Goal: Task Accomplishment & Management: Use online tool/utility

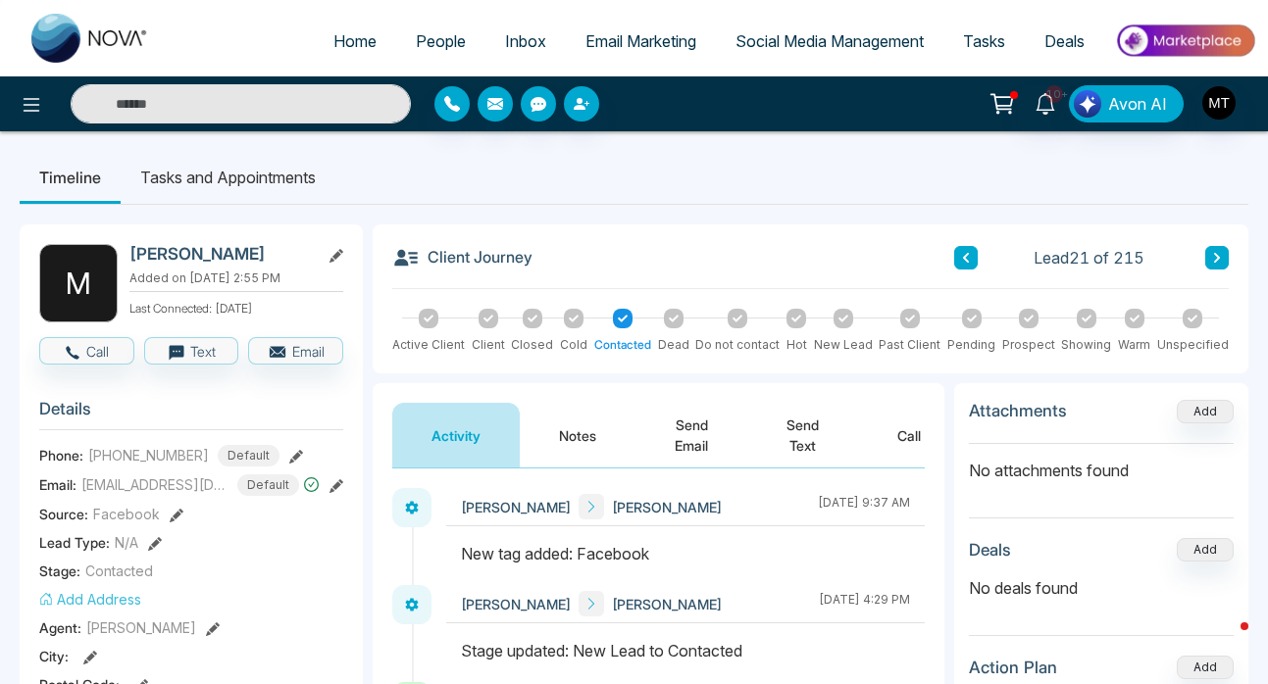
click at [438, 42] on span "People" at bounding box center [441, 41] width 50 height 20
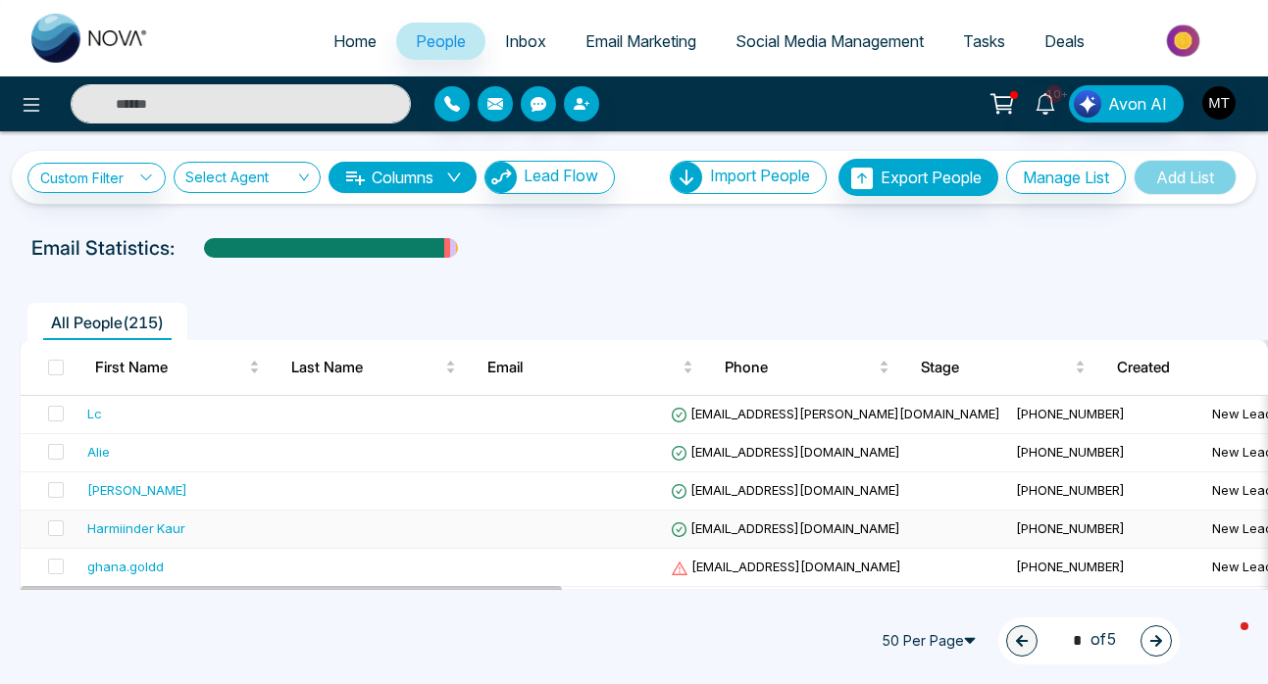
click at [158, 526] on div "Harmiinder Kaur" at bounding box center [136, 529] width 98 height 20
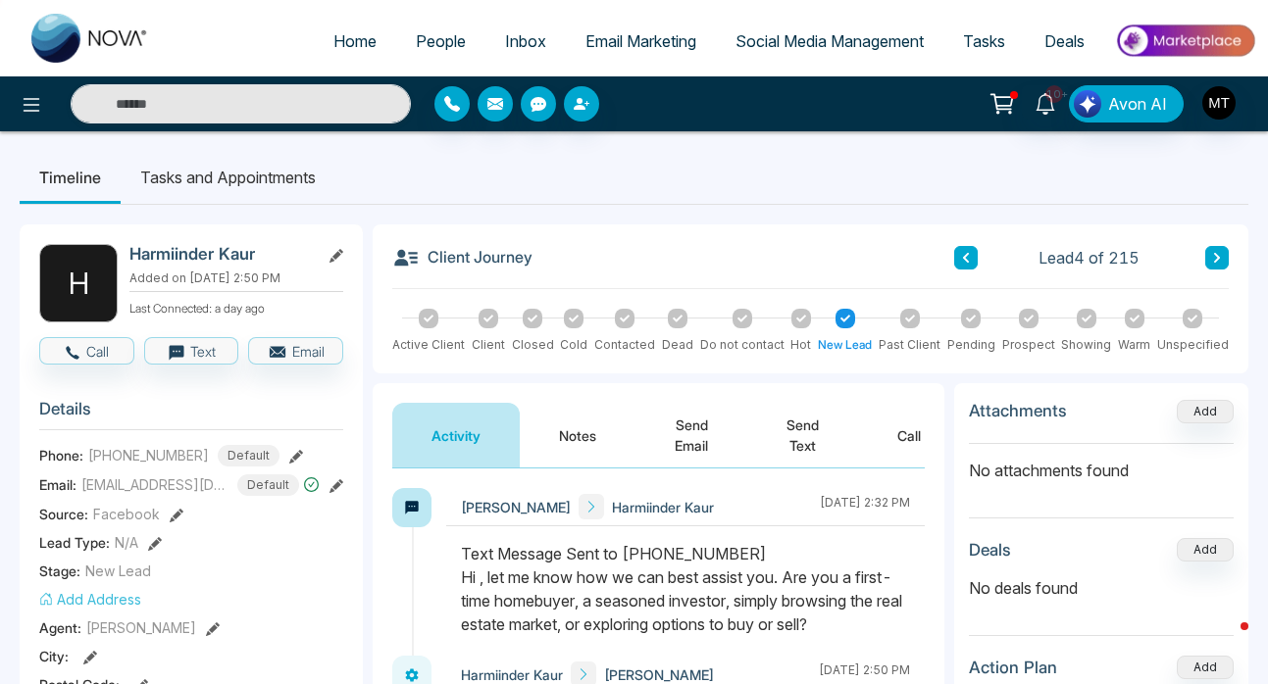
click at [963, 260] on icon at bounding box center [966, 258] width 10 height 12
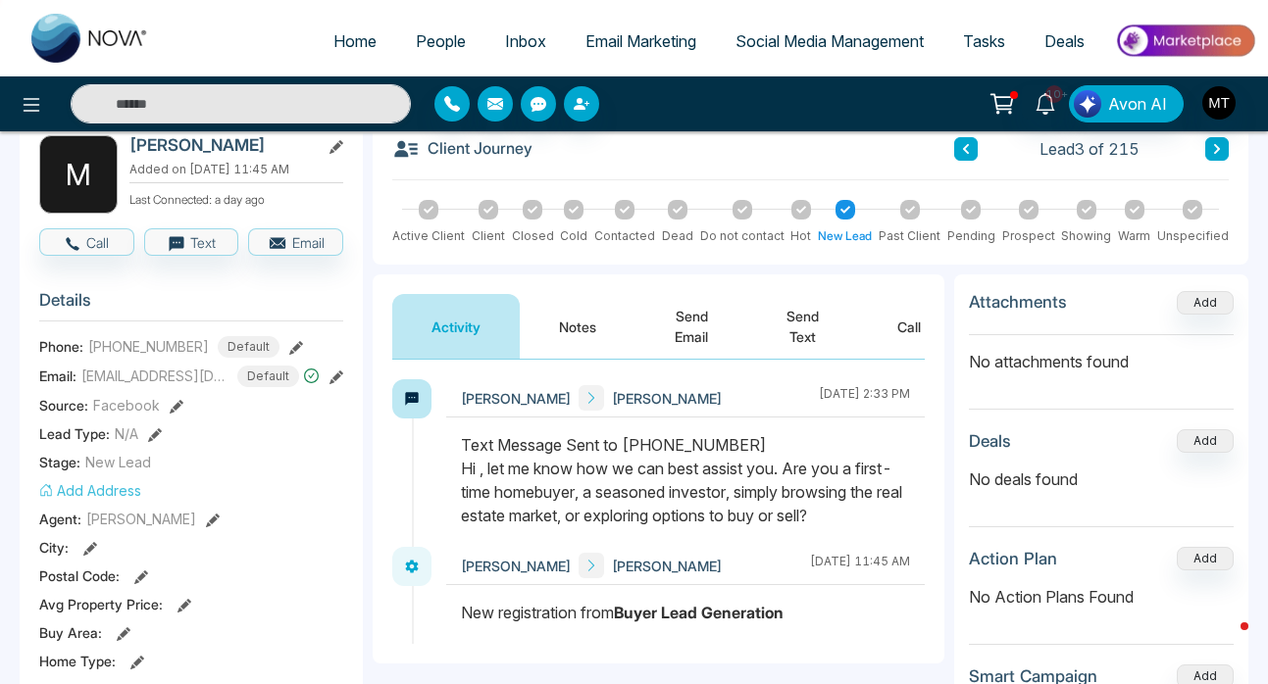
scroll to position [117, 0]
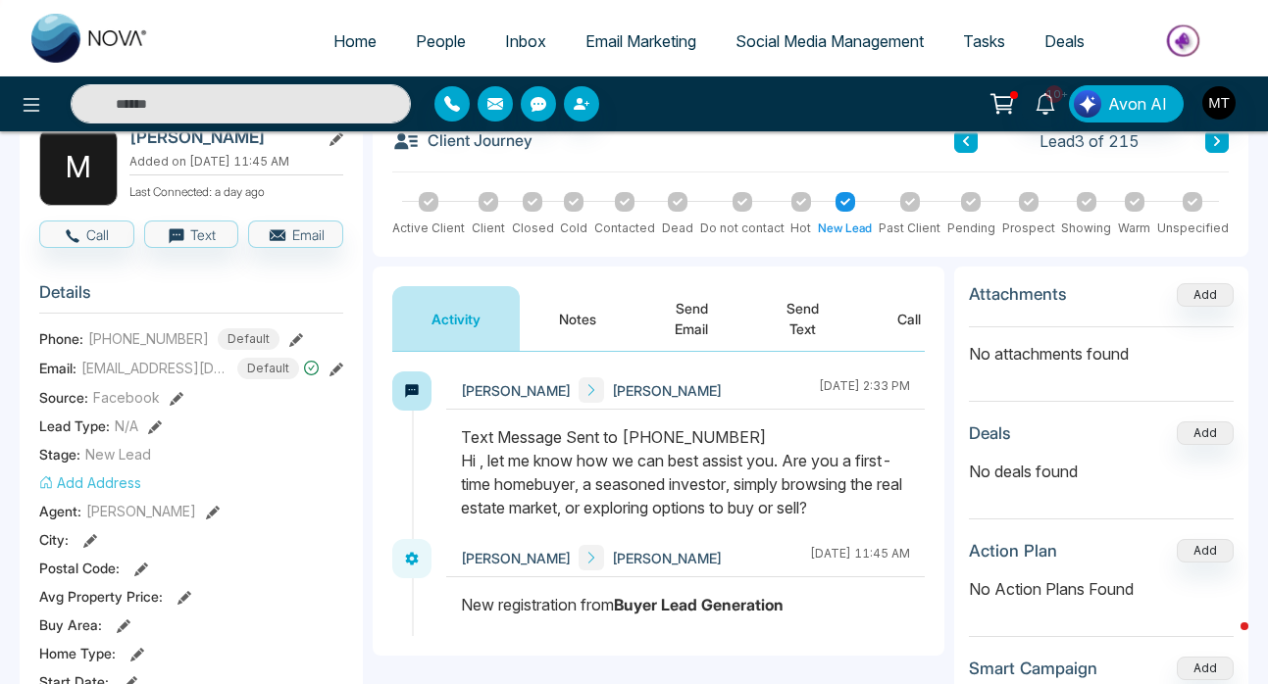
click at [800, 319] on button "Send Text" at bounding box center [802, 318] width 111 height 65
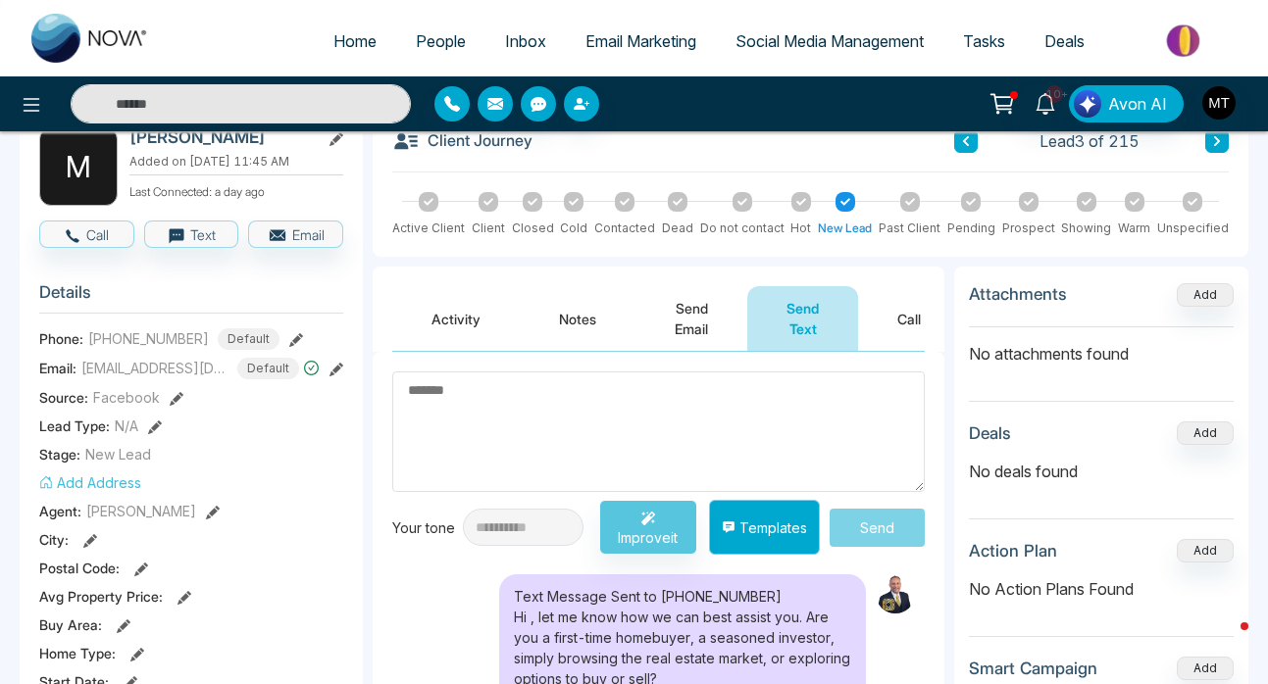
click at [749, 517] on button "Templates" at bounding box center [764, 527] width 111 height 55
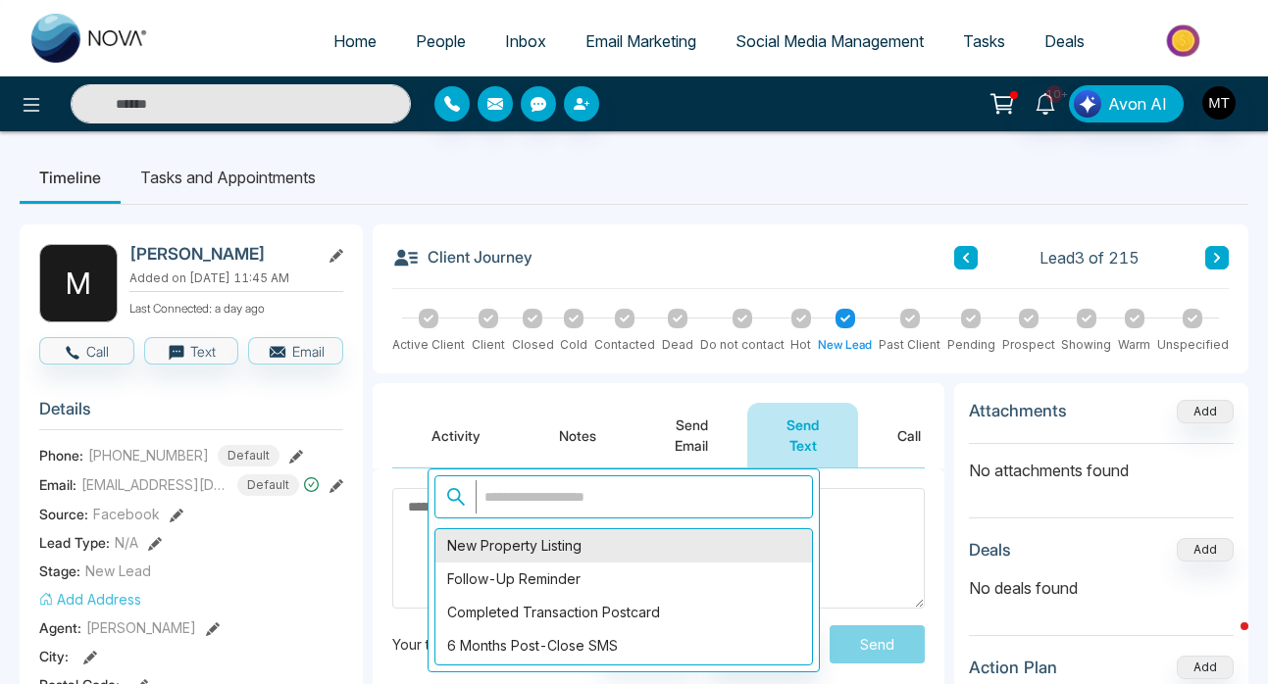
click at [641, 555] on div "New Property Listing" at bounding box center [623, 545] width 376 height 33
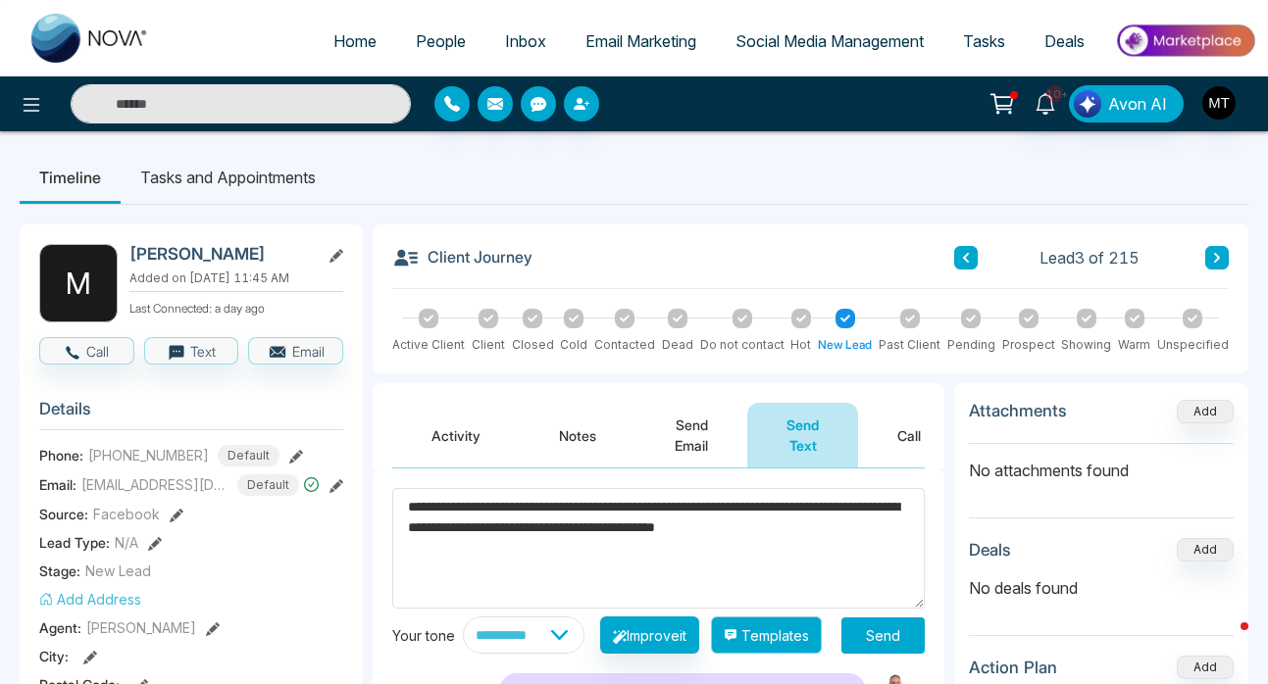
click at [785, 648] on button "Templates" at bounding box center [766, 635] width 111 height 37
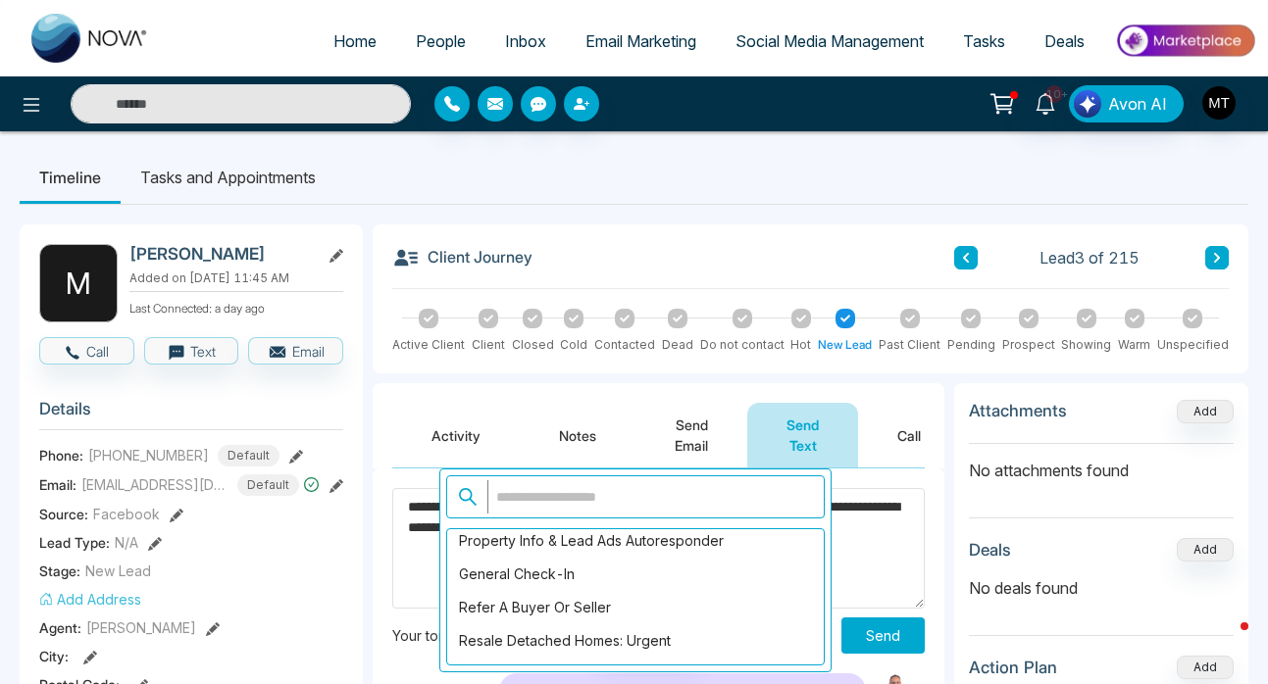
scroll to position [221, 0]
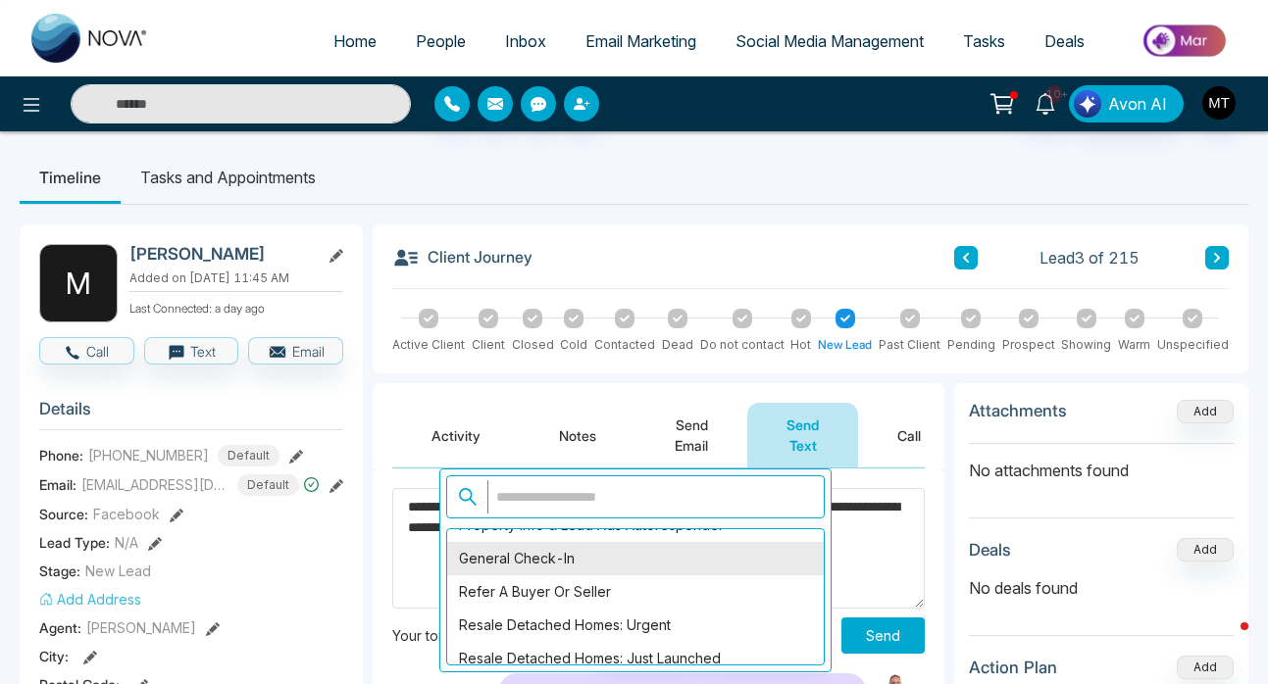
click at [688, 550] on div "General Check-In" at bounding box center [635, 558] width 376 height 33
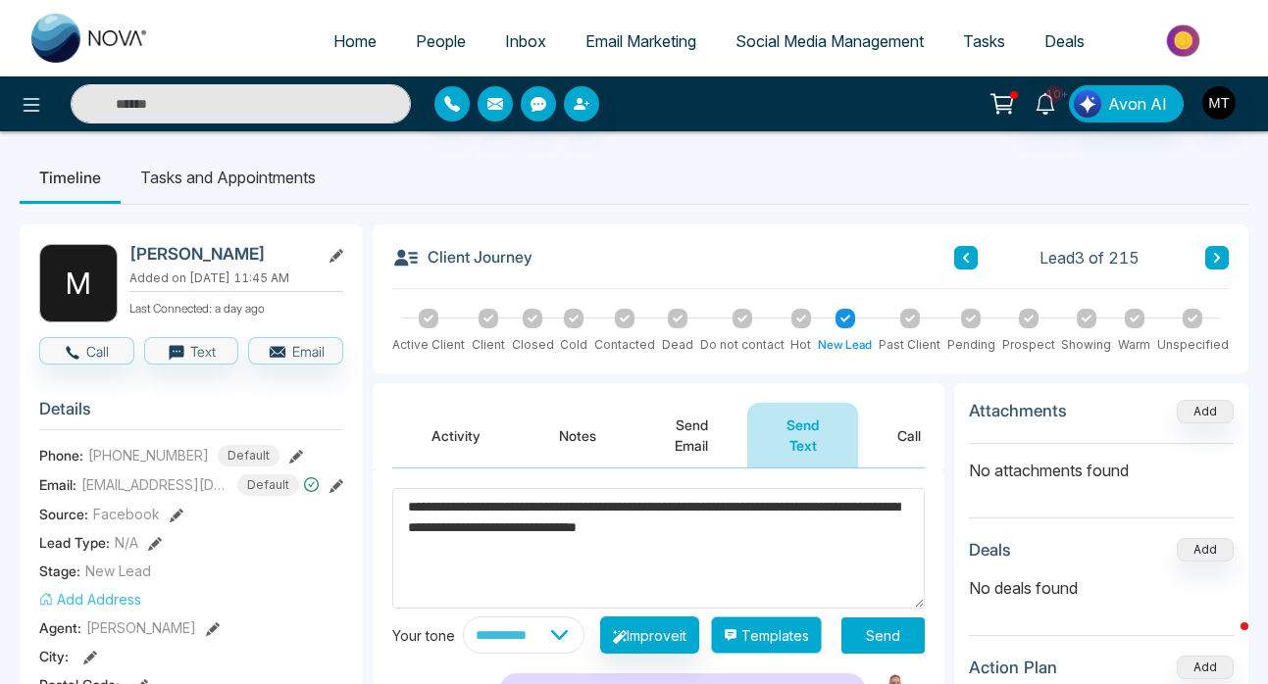
click at [788, 651] on button "Templates" at bounding box center [766, 635] width 111 height 37
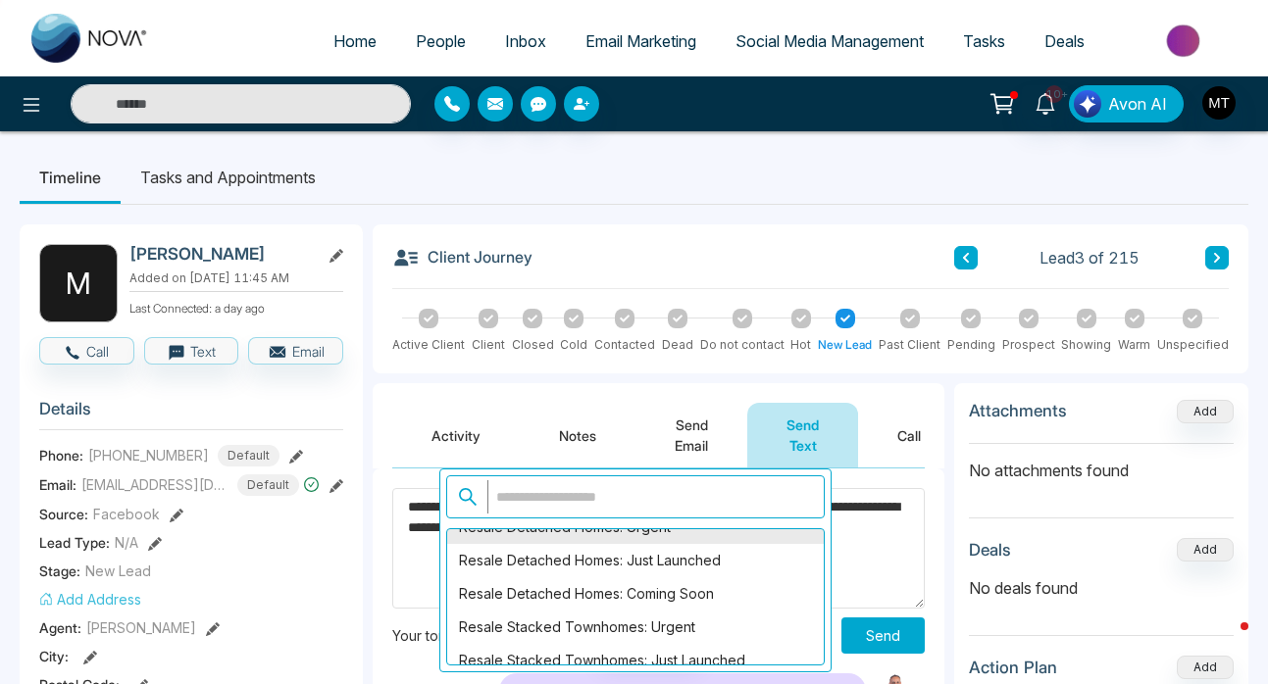
scroll to position [325, 0]
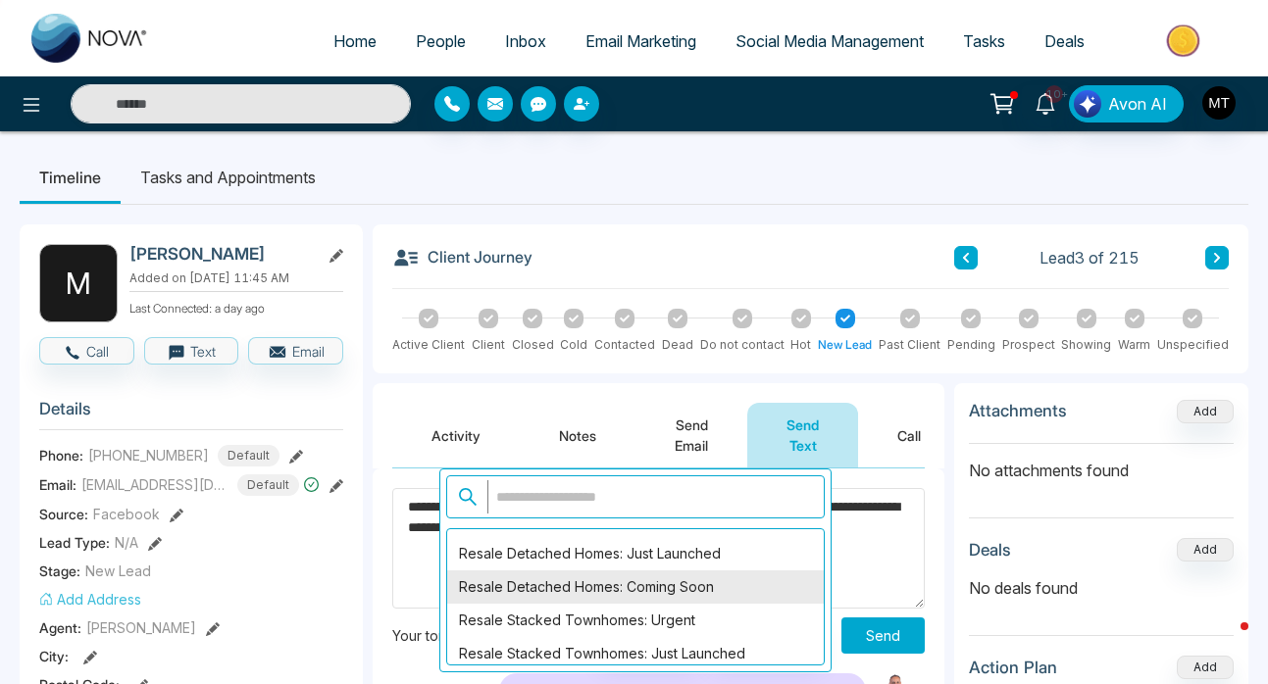
click at [688, 584] on div "Resale Detached Homes: Coming Soon" at bounding box center [635, 587] width 376 height 33
type textarea "**********"
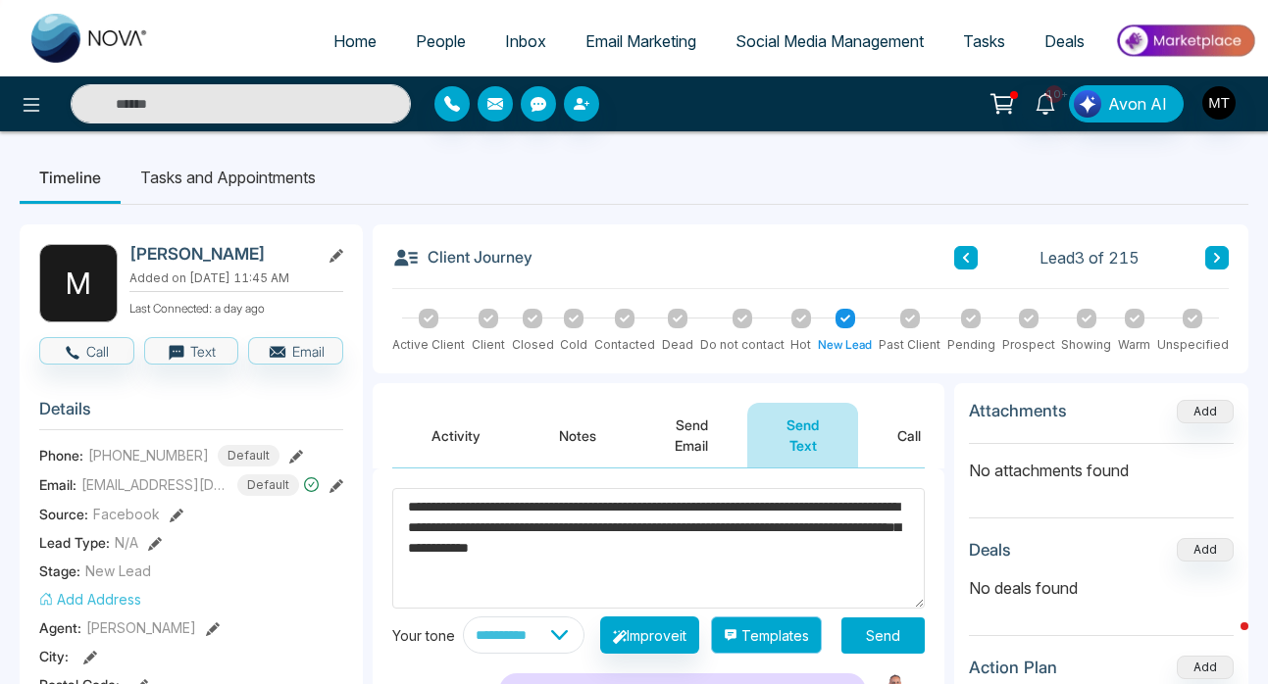
click at [770, 649] on button "Templates" at bounding box center [766, 635] width 111 height 37
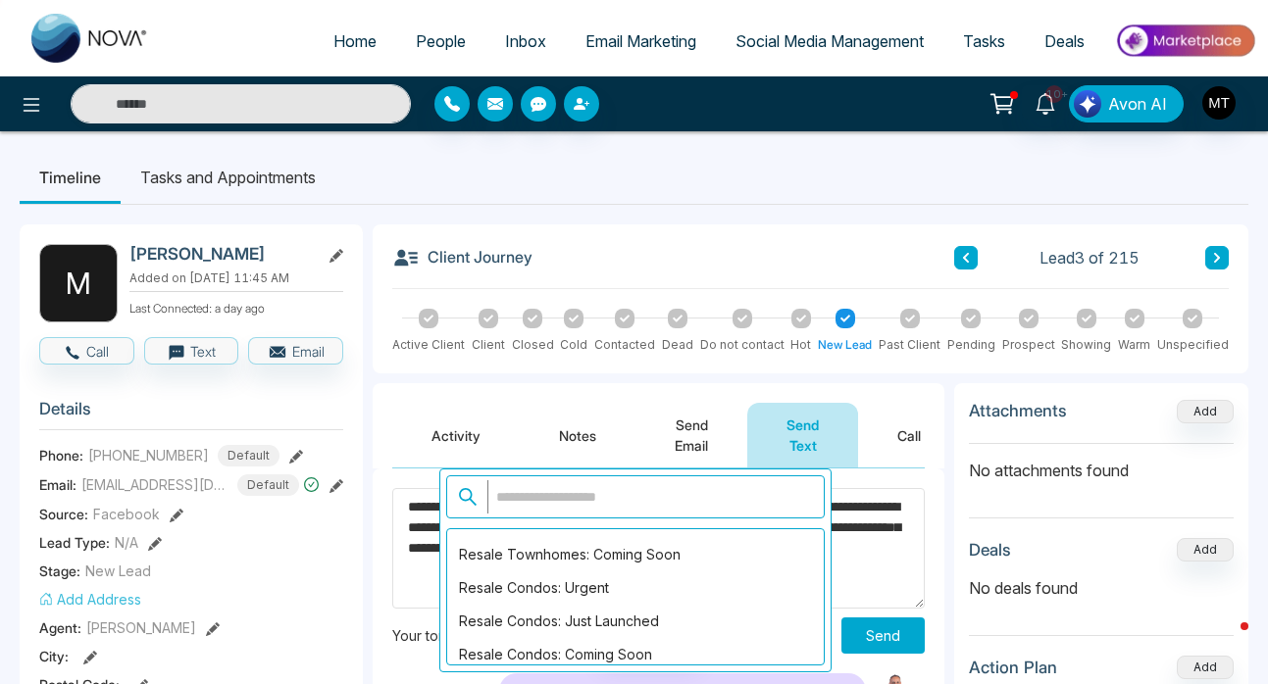
scroll to position [764, 0]
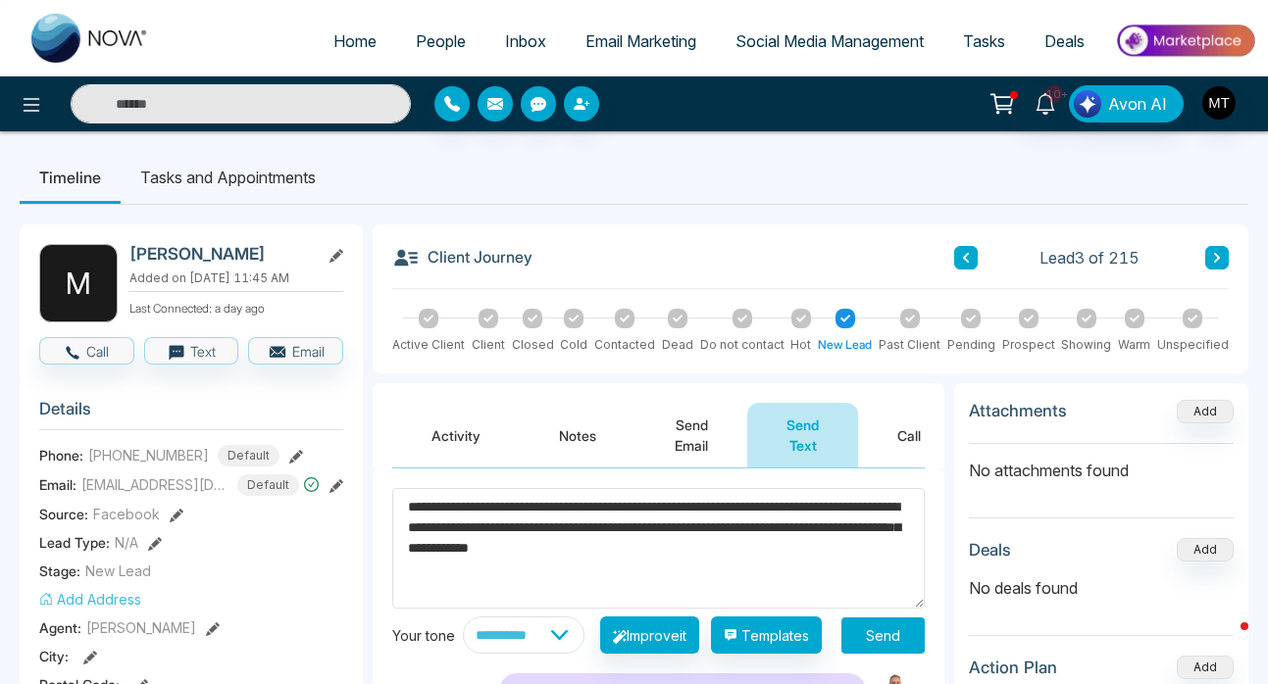
click at [420, 34] on span "People" at bounding box center [441, 41] width 50 height 20
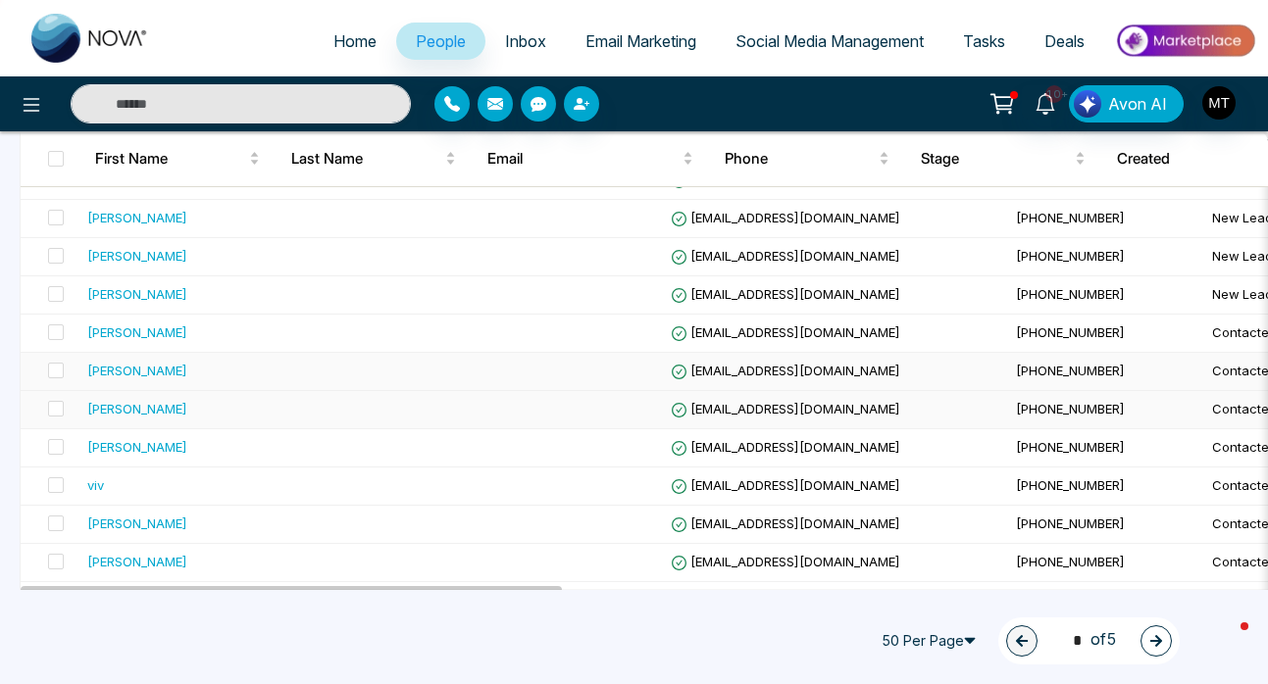
scroll to position [778, 0]
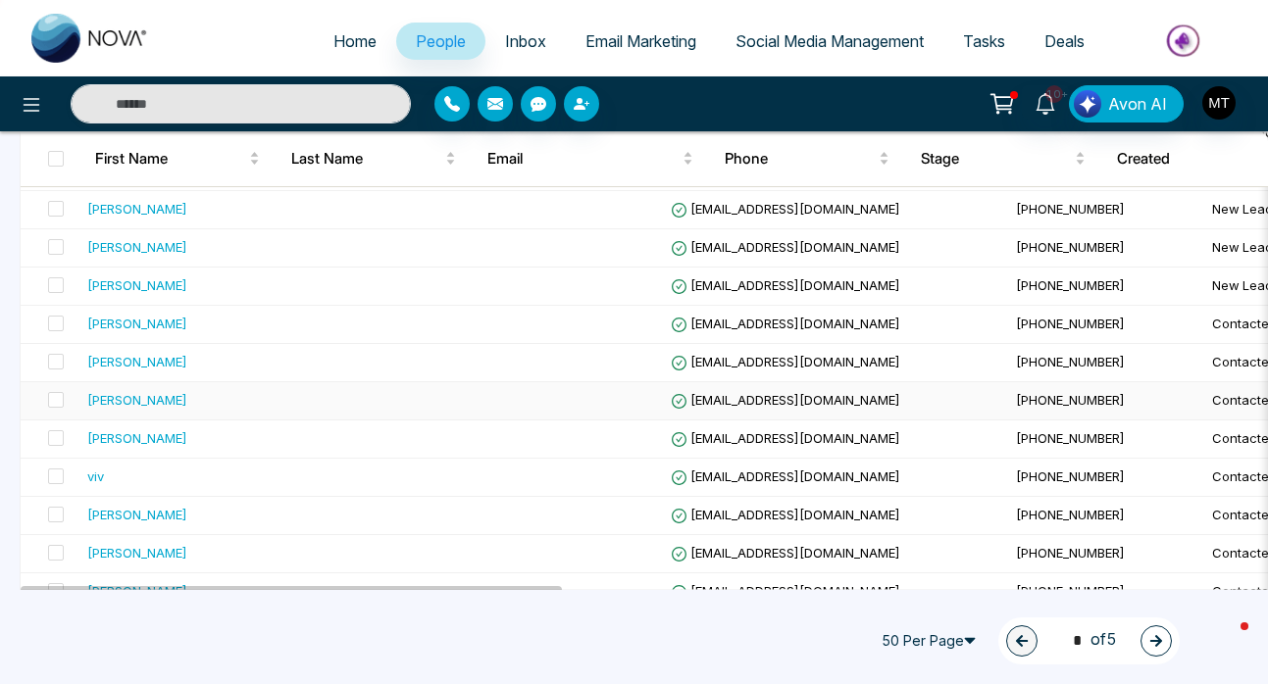
click at [198, 400] on div "Michelle" at bounding box center [202, 400] width 230 height 20
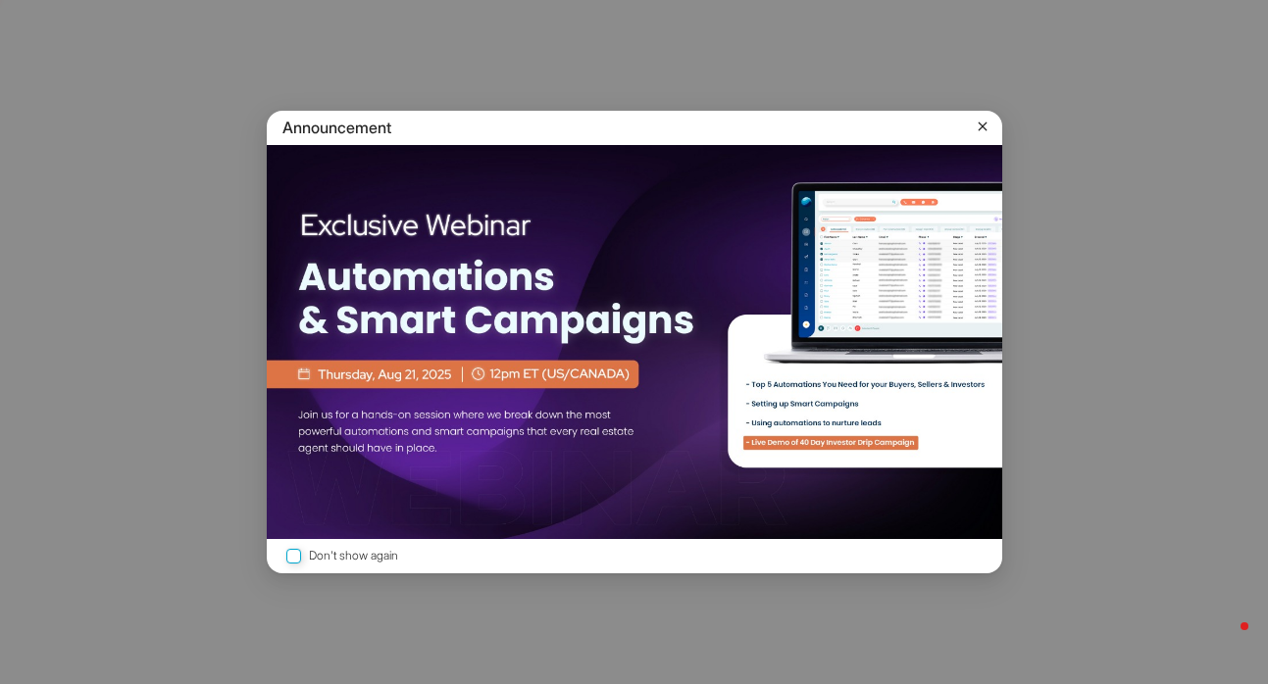
click at [975, 125] on icon at bounding box center [983, 127] width 20 height 20
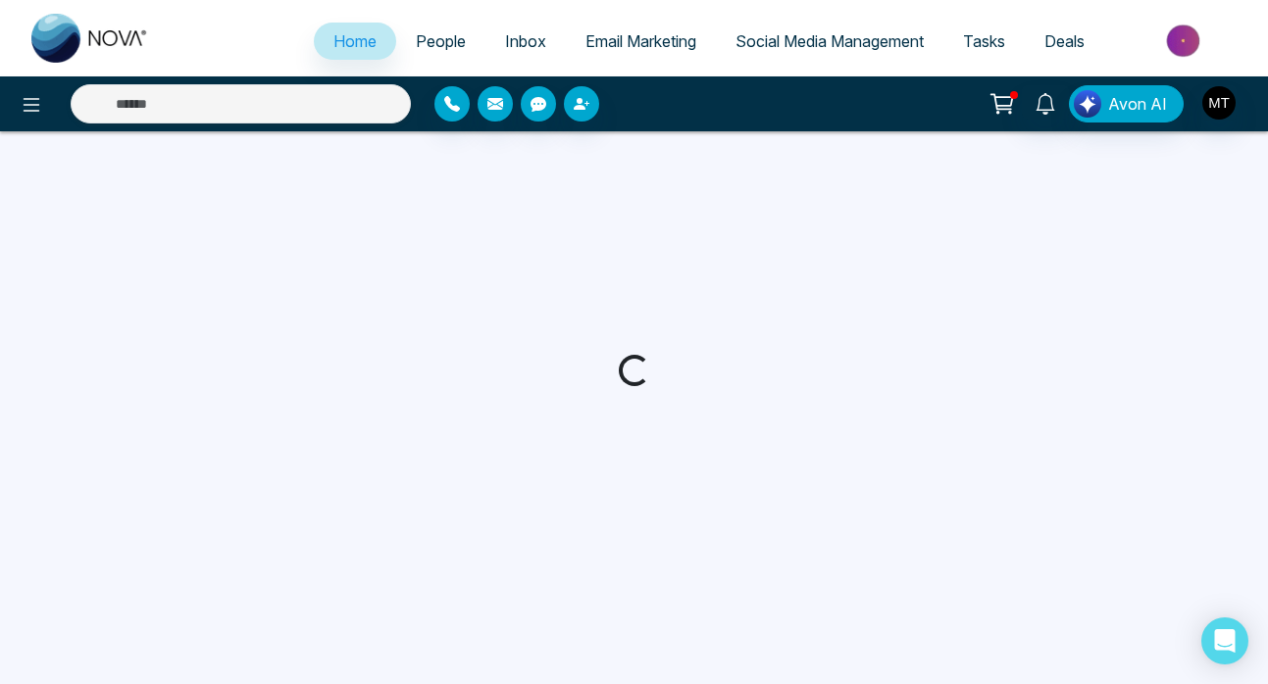
select select "*"
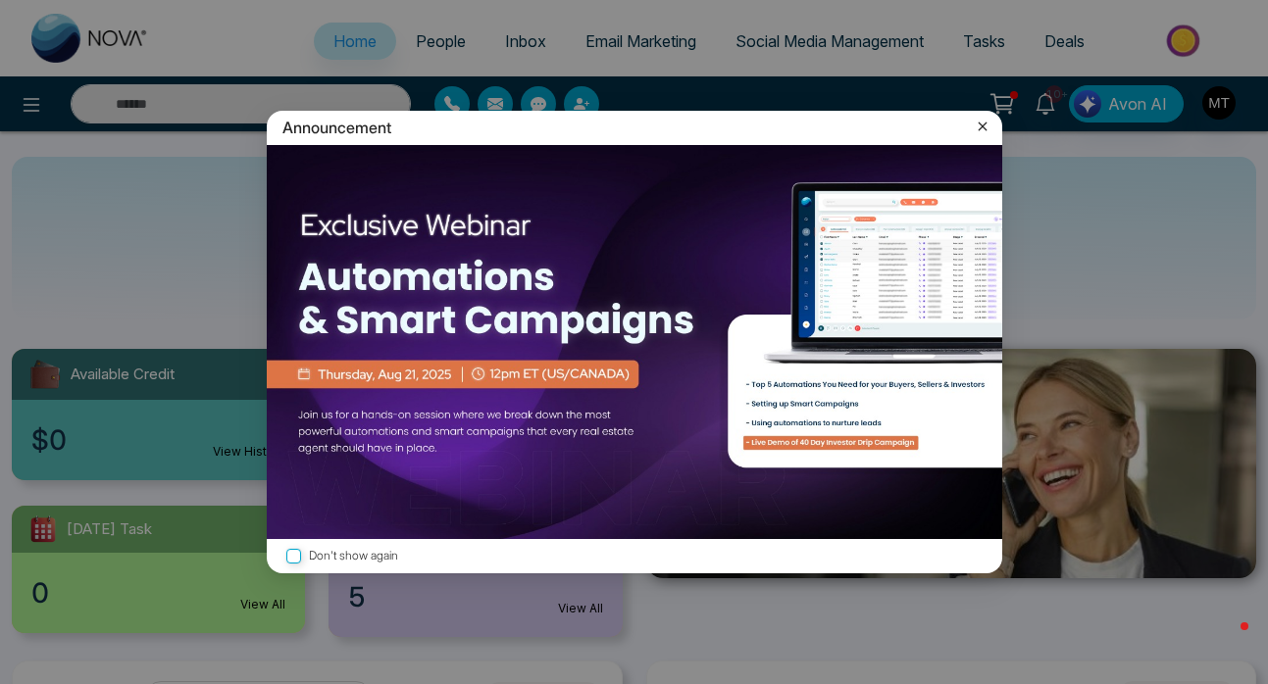
click at [986, 125] on icon at bounding box center [983, 127] width 20 height 20
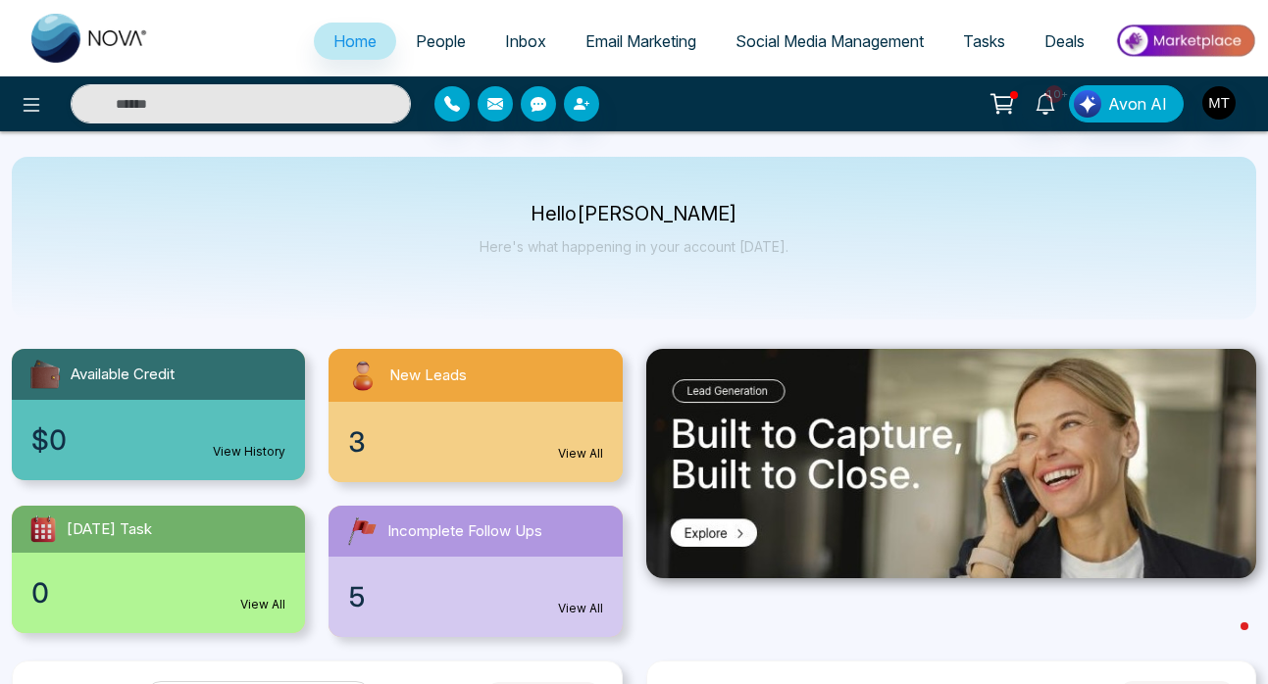
click at [435, 41] on span "People" at bounding box center [441, 41] width 50 height 20
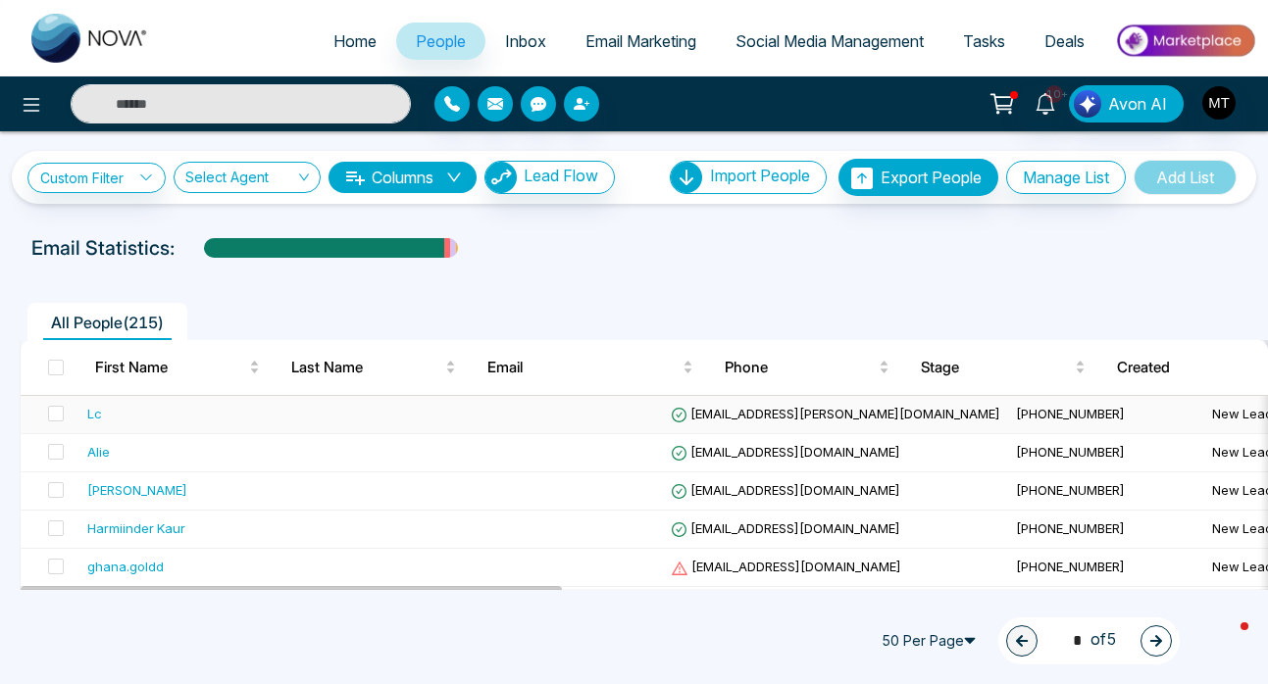
click at [109, 422] on div "Lc" at bounding box center [202, 414] width 230 height 20
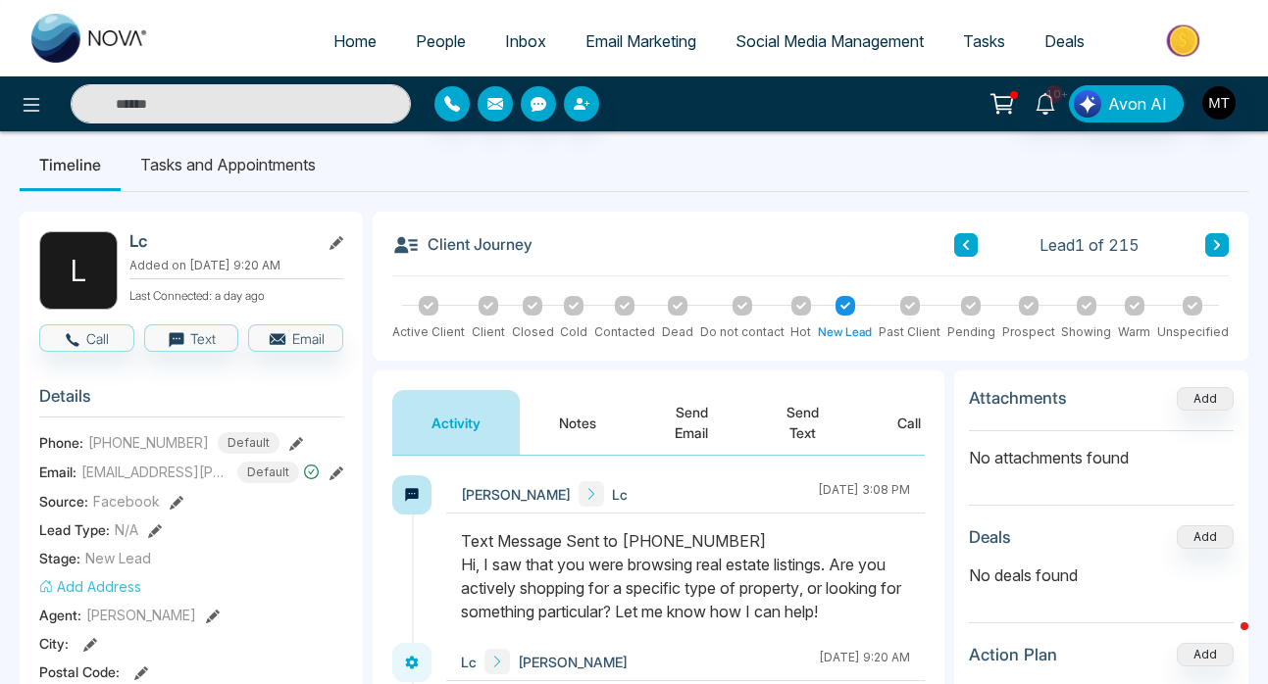
scroll to position [11, 0]
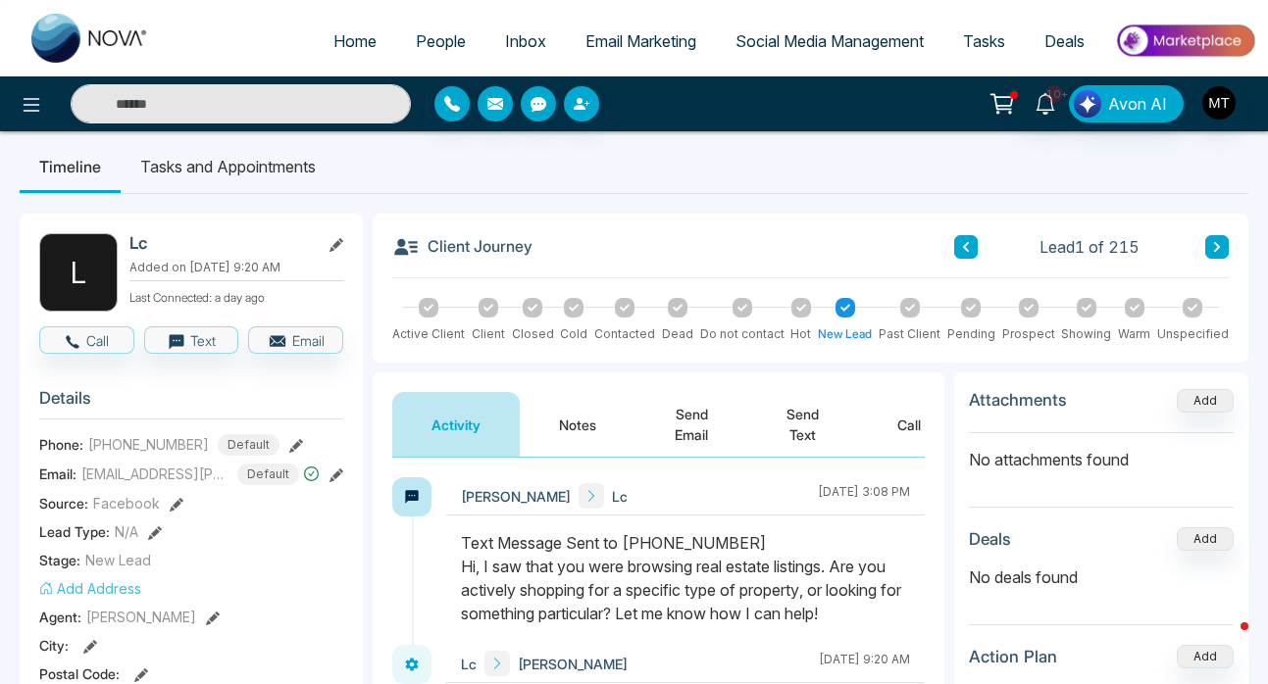
click at [422, 43] on span "People" at bounding box center [441, 41] width 50 height 20
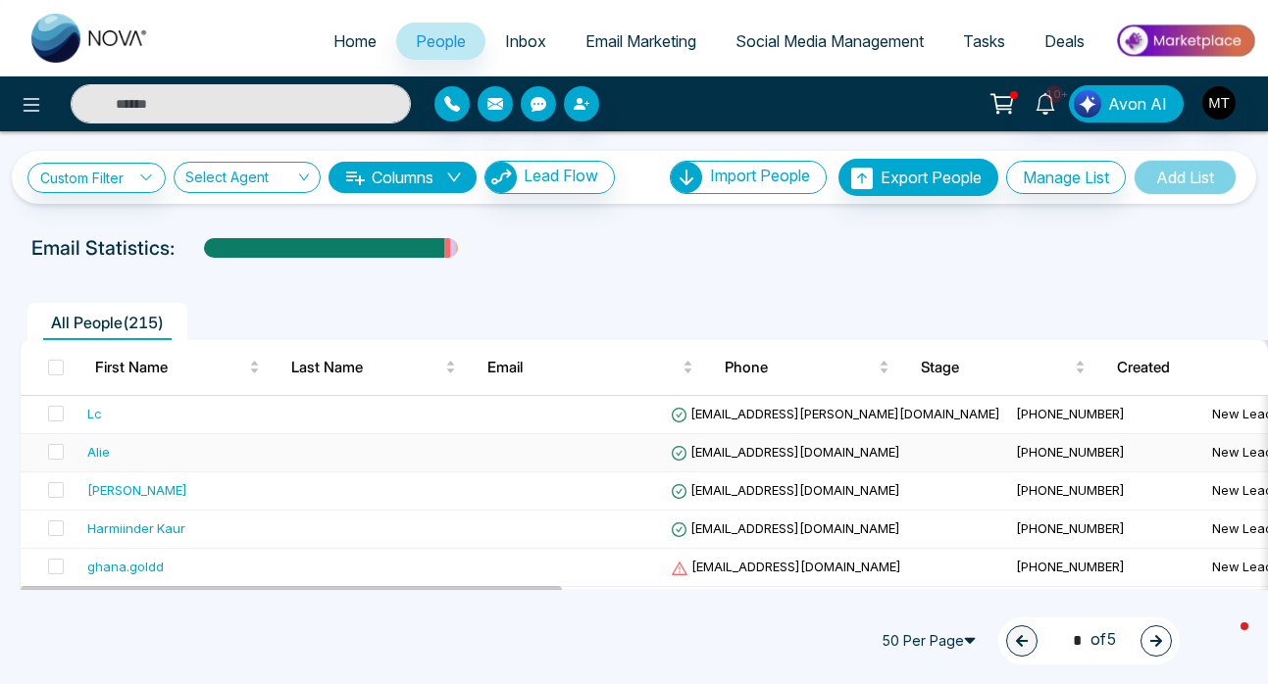
click at [107, 458] on div "Alie" at bounding box center [98, 452] width 23 height 20
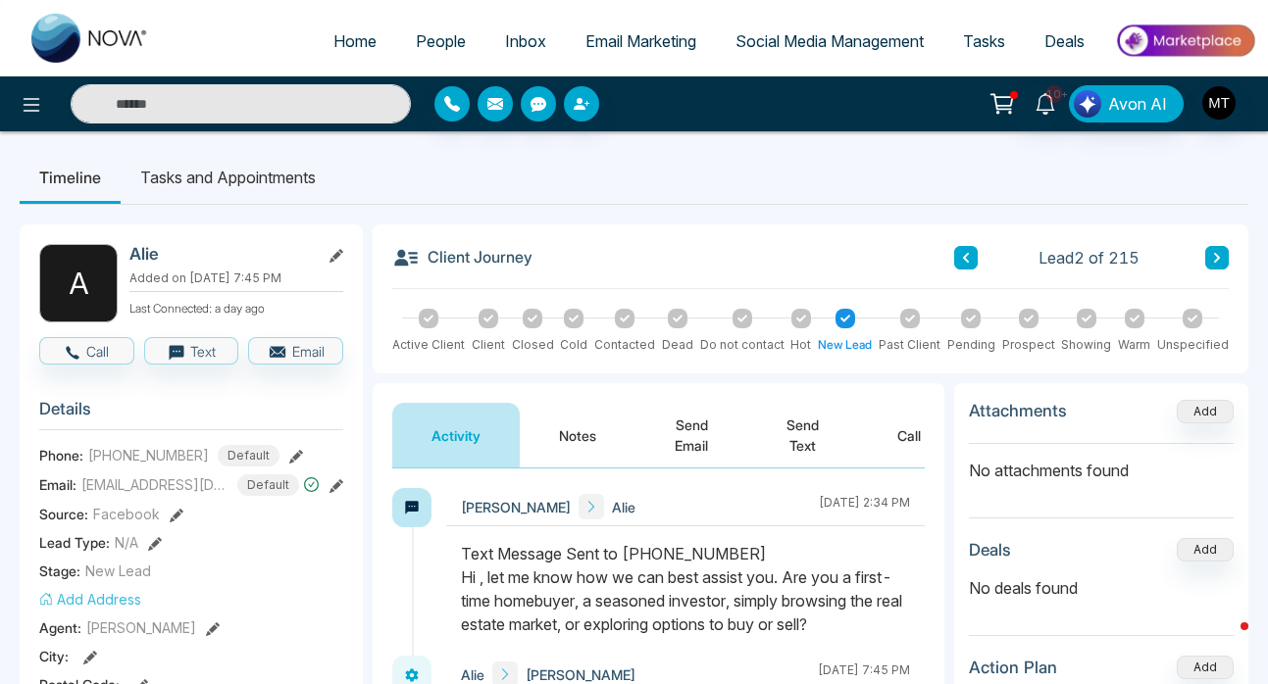
click at [1216, 260] on icon at bounding box center [1217, 258] width 6 height 10
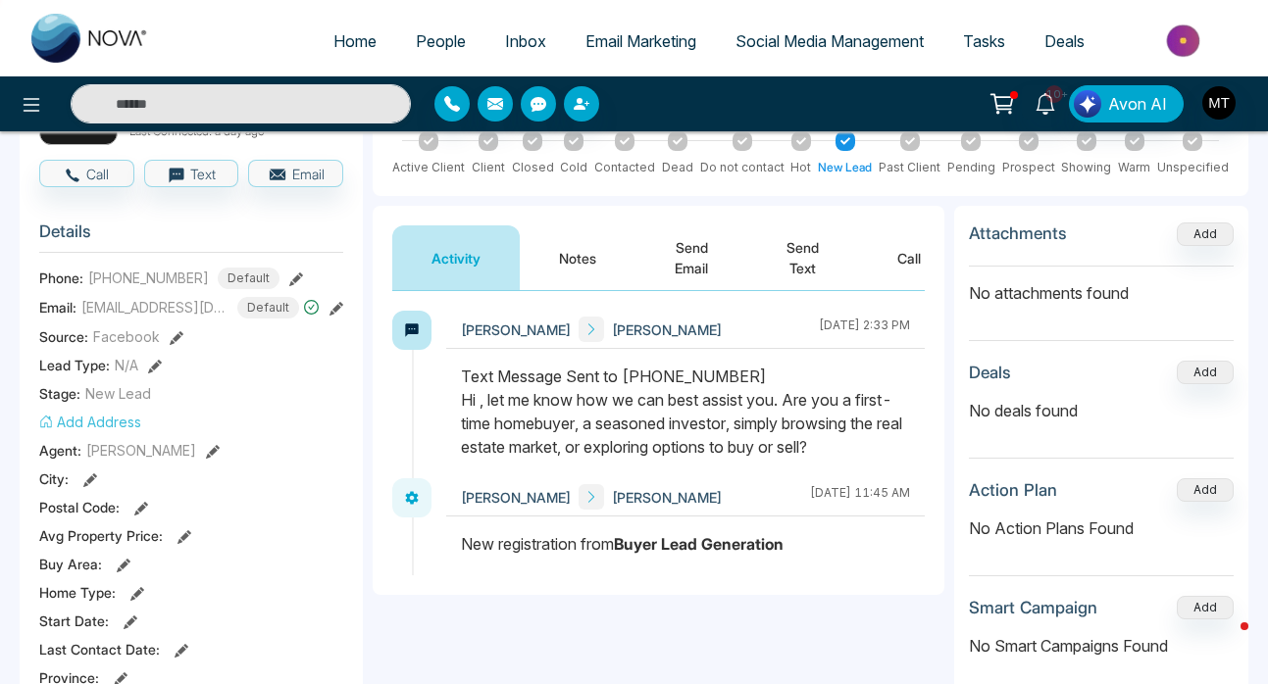
scroll to position [178, 0]
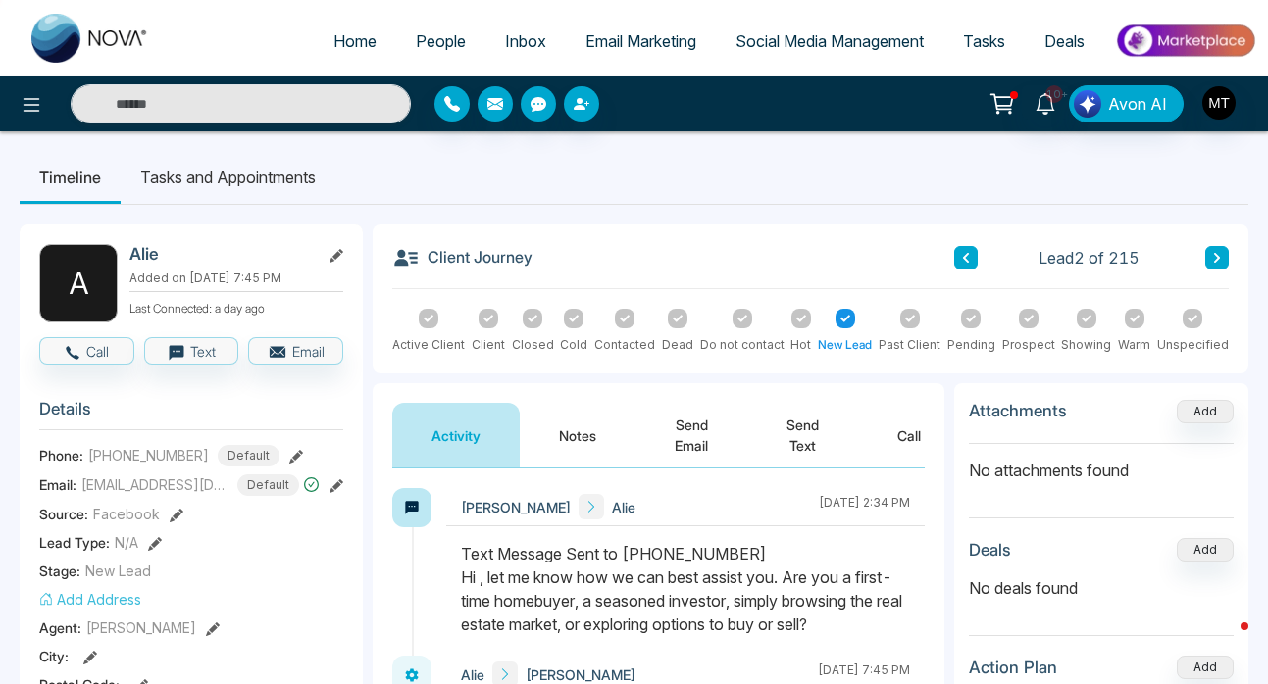
click at [1215, 254] on icon at bounding box center [1217, 258] width 6 height 10
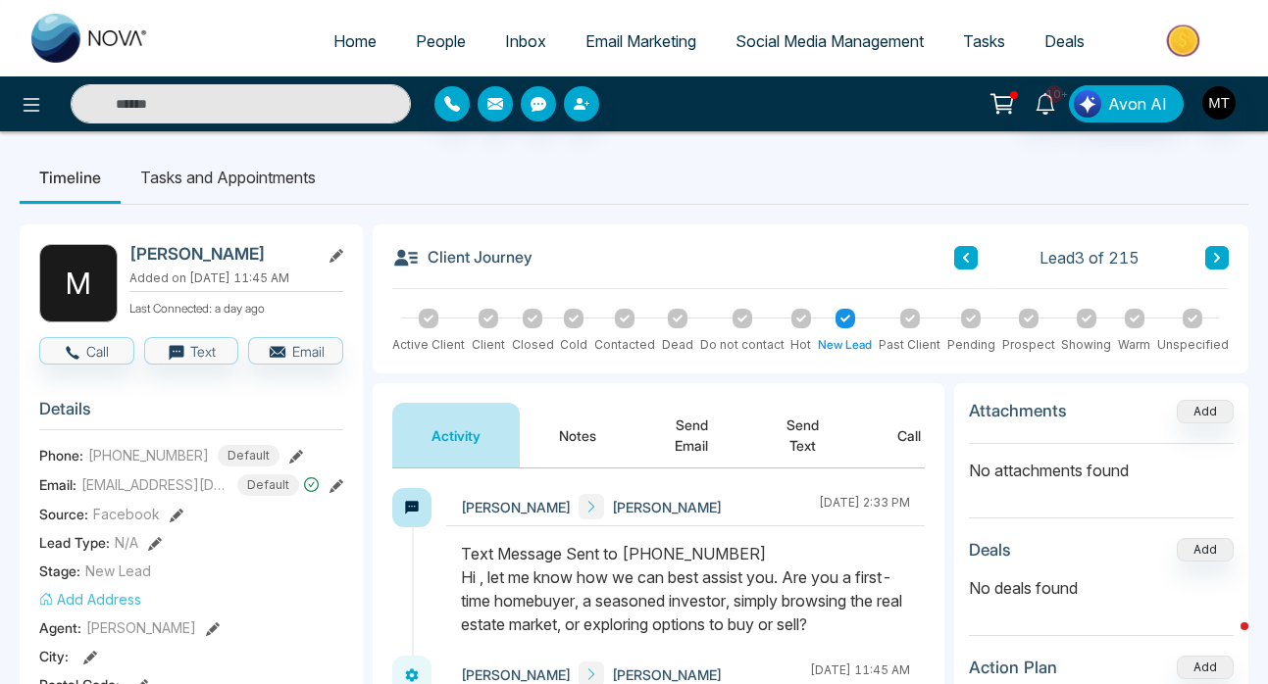
click at [1213, 257] on icon at bounding box center [1217, 258] width 10 height 12
click at [1210, 256] on button at bounding box center [1217, 258] width 24 height 24
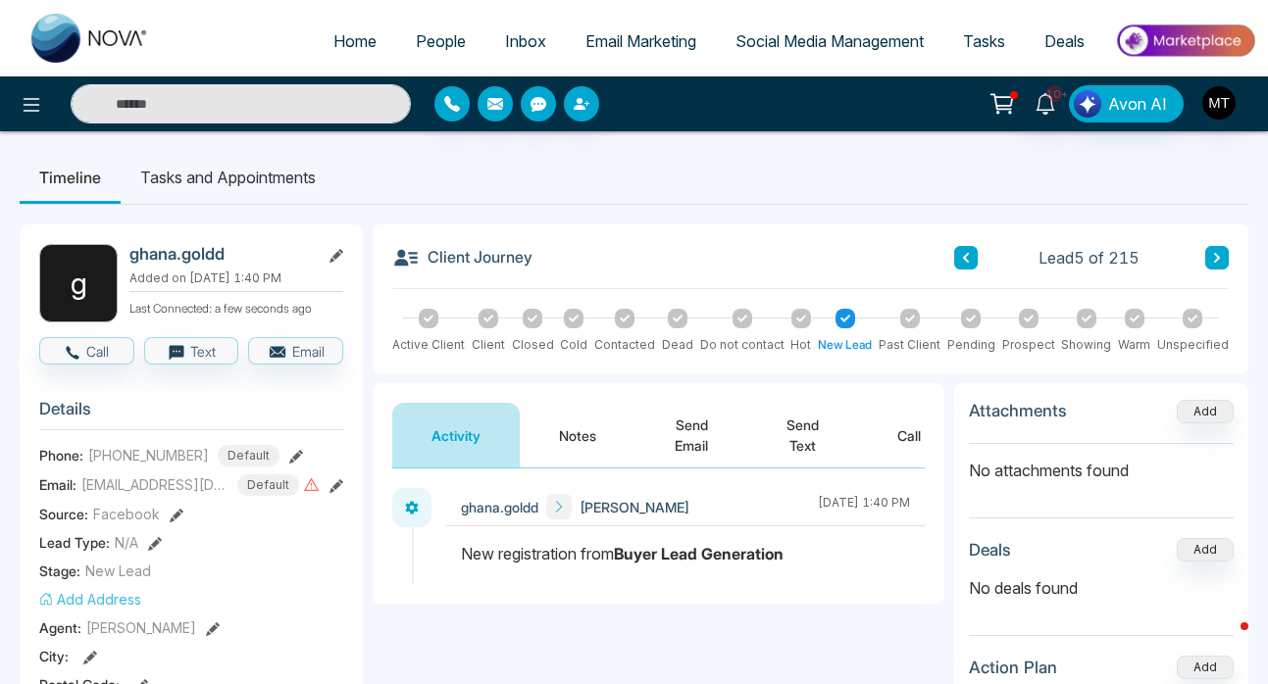
click at [1210, 256] on button at bounding box center [1217, 258] width 24 height 24
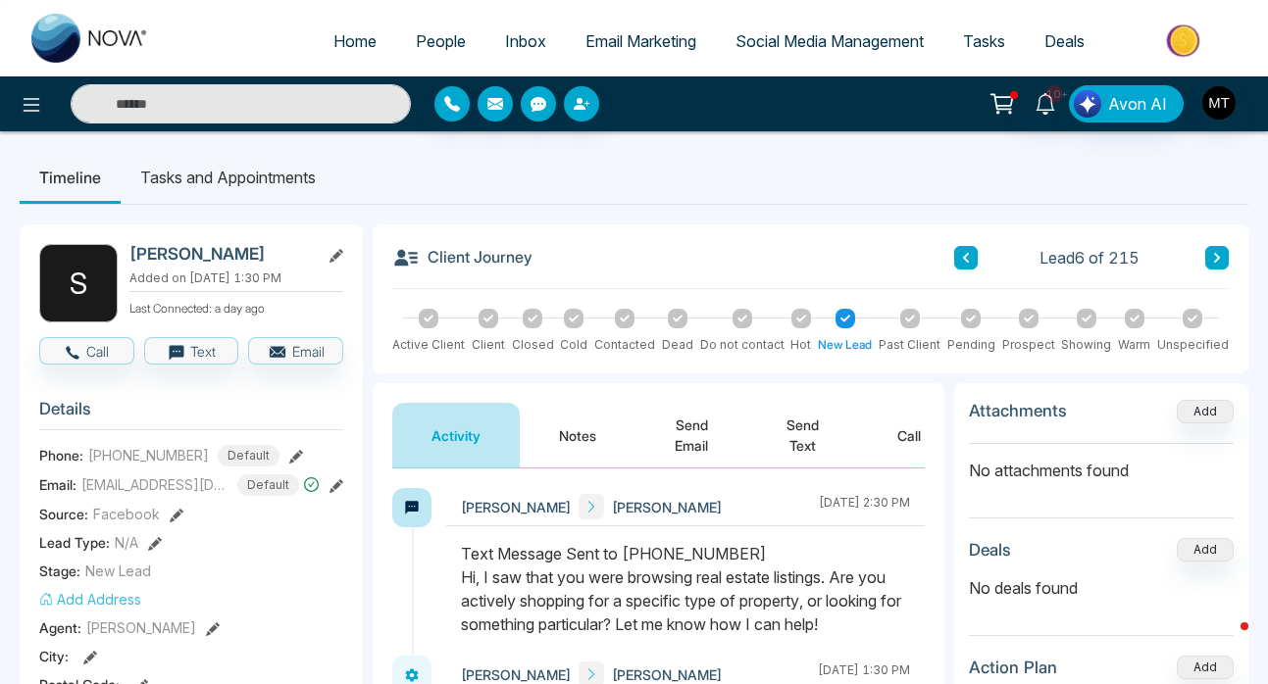
click at [1210, 256] on button at bounding box center [1217, 258] width 24 height 24
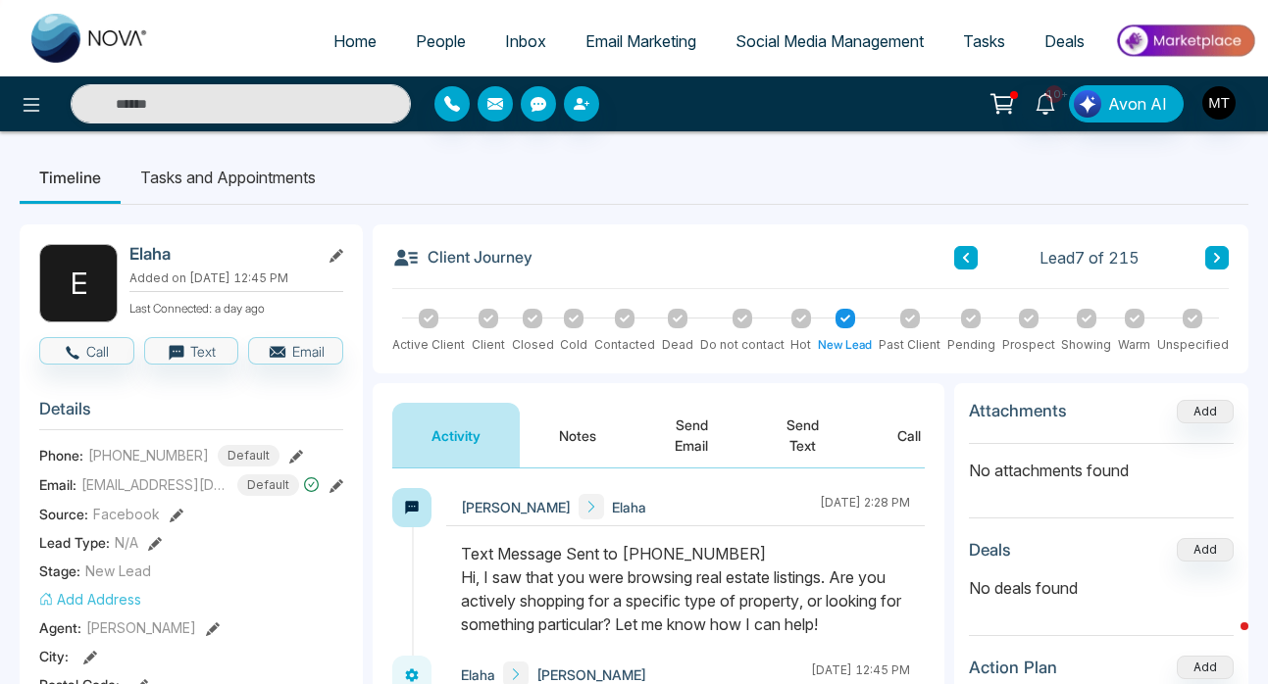
click at [1215, 259] on icon at bounding box center [1217, 258] width 10 height 12
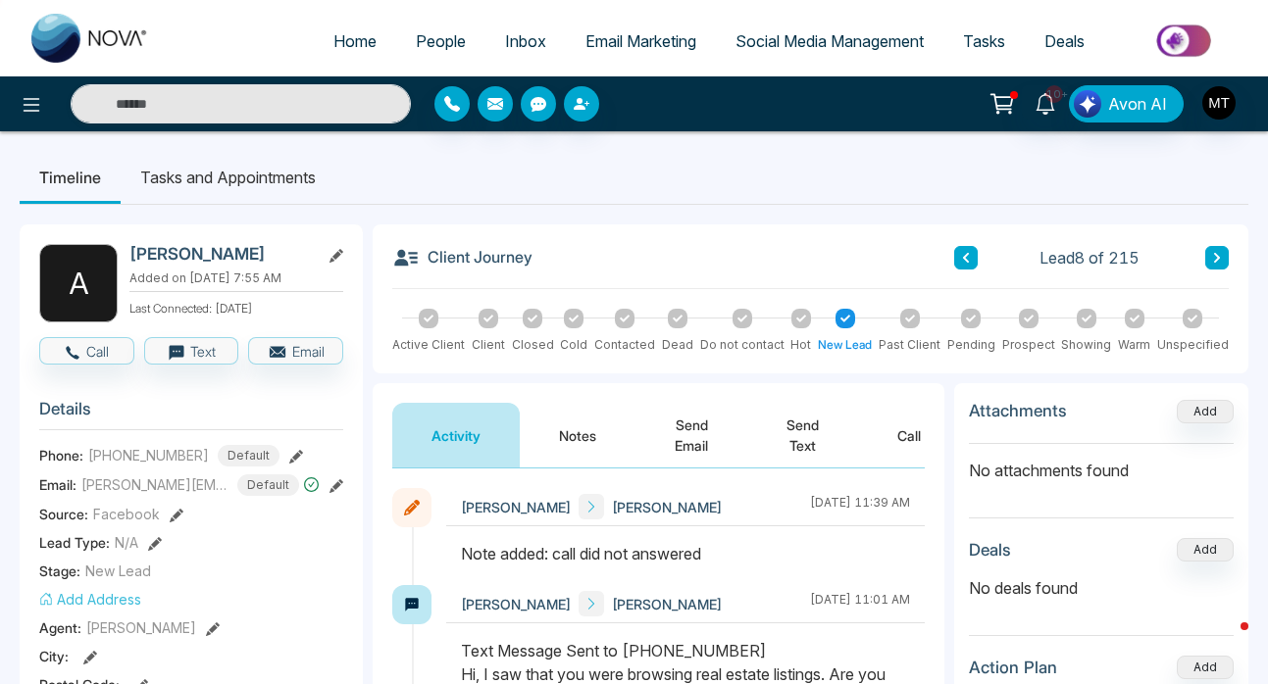
click at [1219, 257] on icon at bounding box center [1217, 258] width 10 height 12
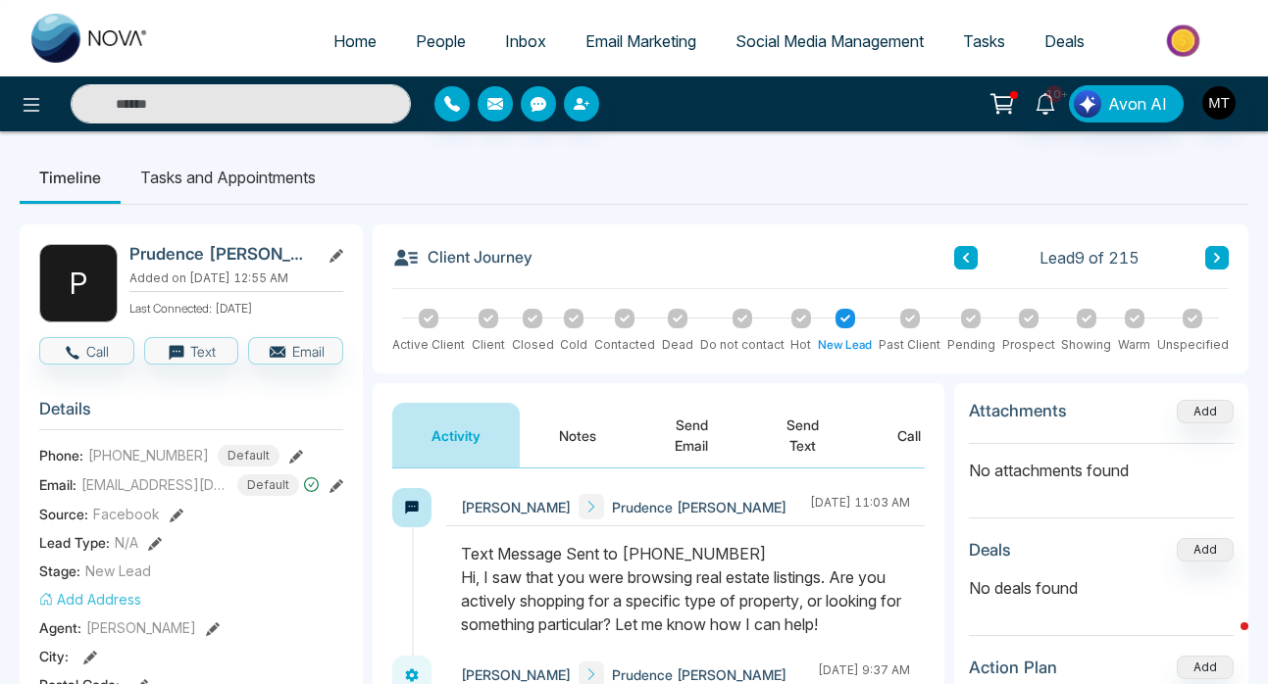
click at [1220, 254] on icon at bounding box center [1217, 258] width 10 height 12
click at [348, 40] on span "Home" at bounding box center [354, 41] width 43 height 20
select select "*"
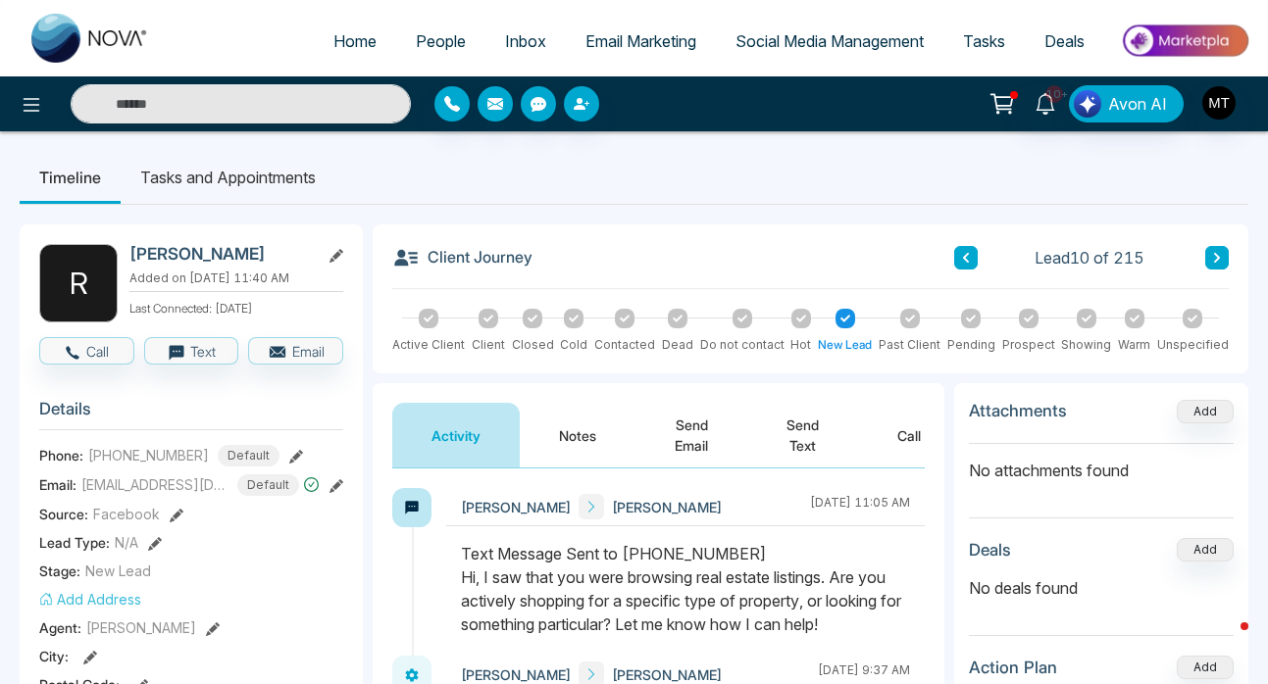
select select "*"
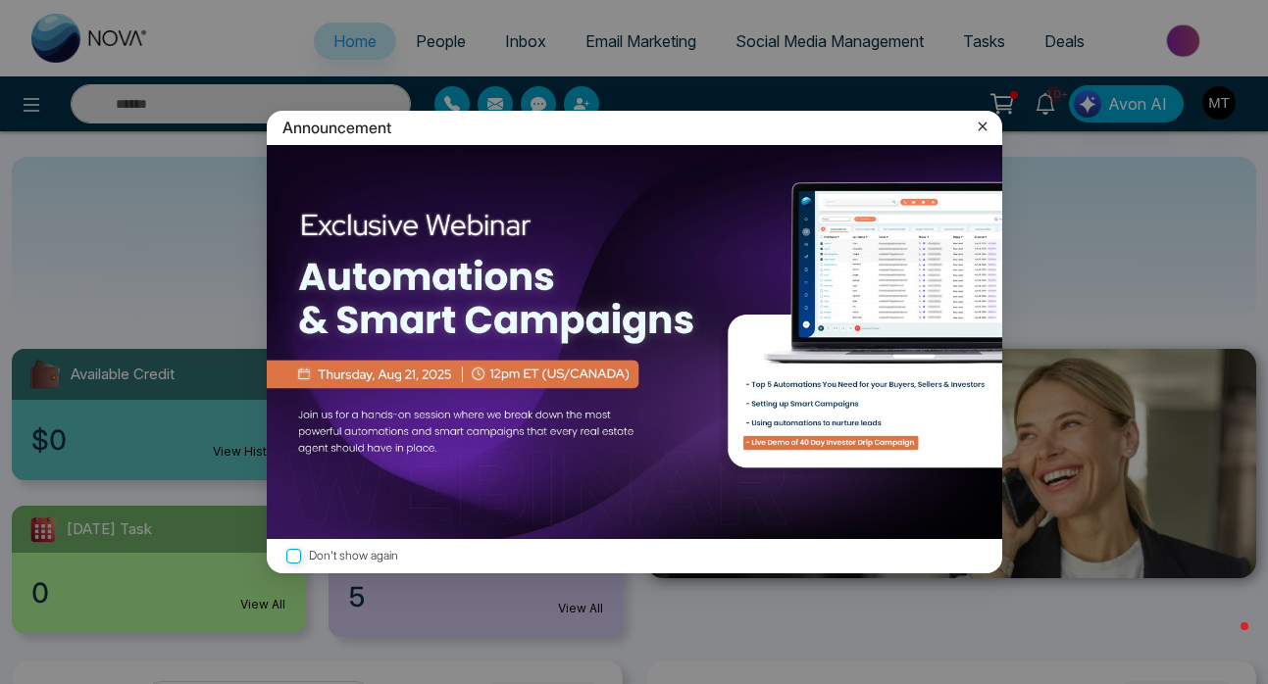
click at [982, 124] on icon at bounding box center [983, 127] width 20 height 20
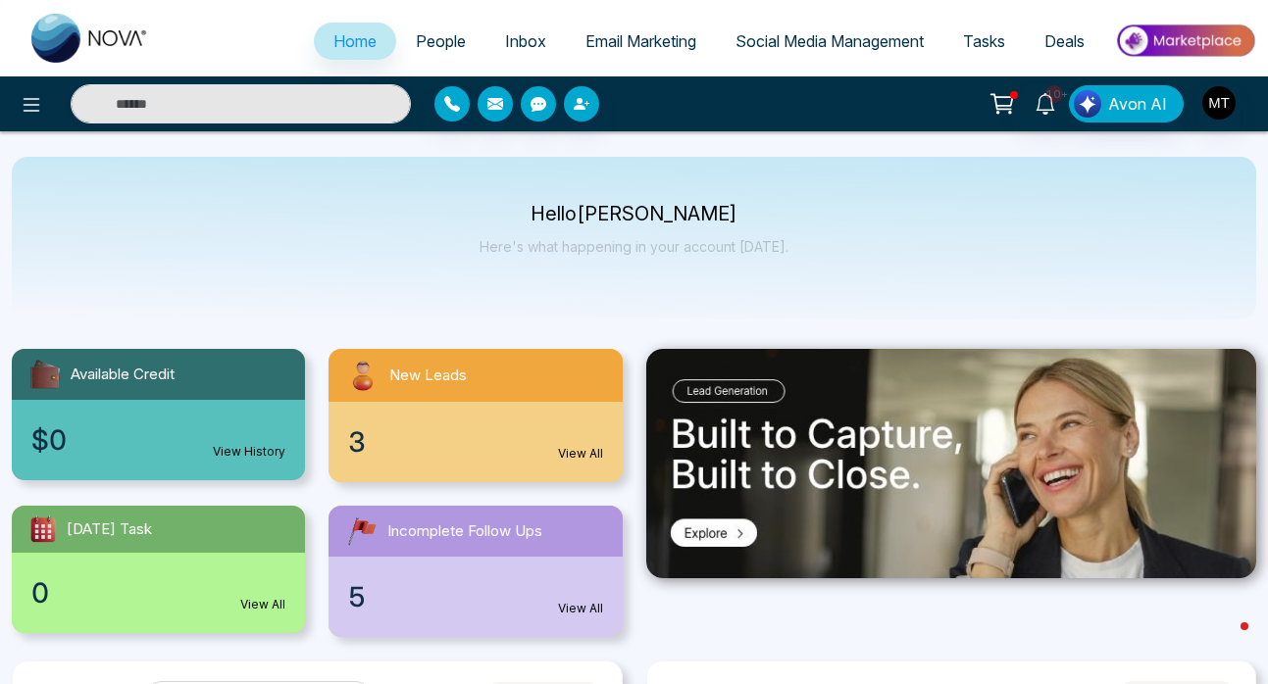
click at [445, 44] on span "People" at bounding box center [441, 41] width 50 height 20
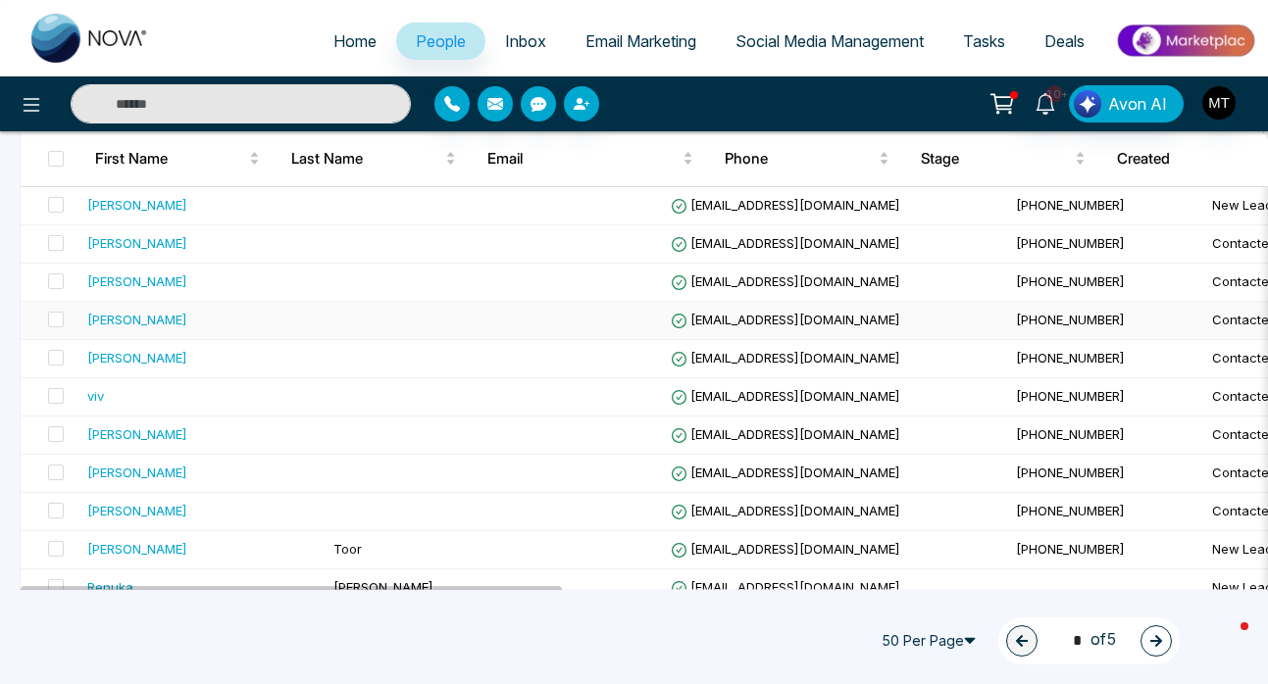
scroll to position [873, 0]
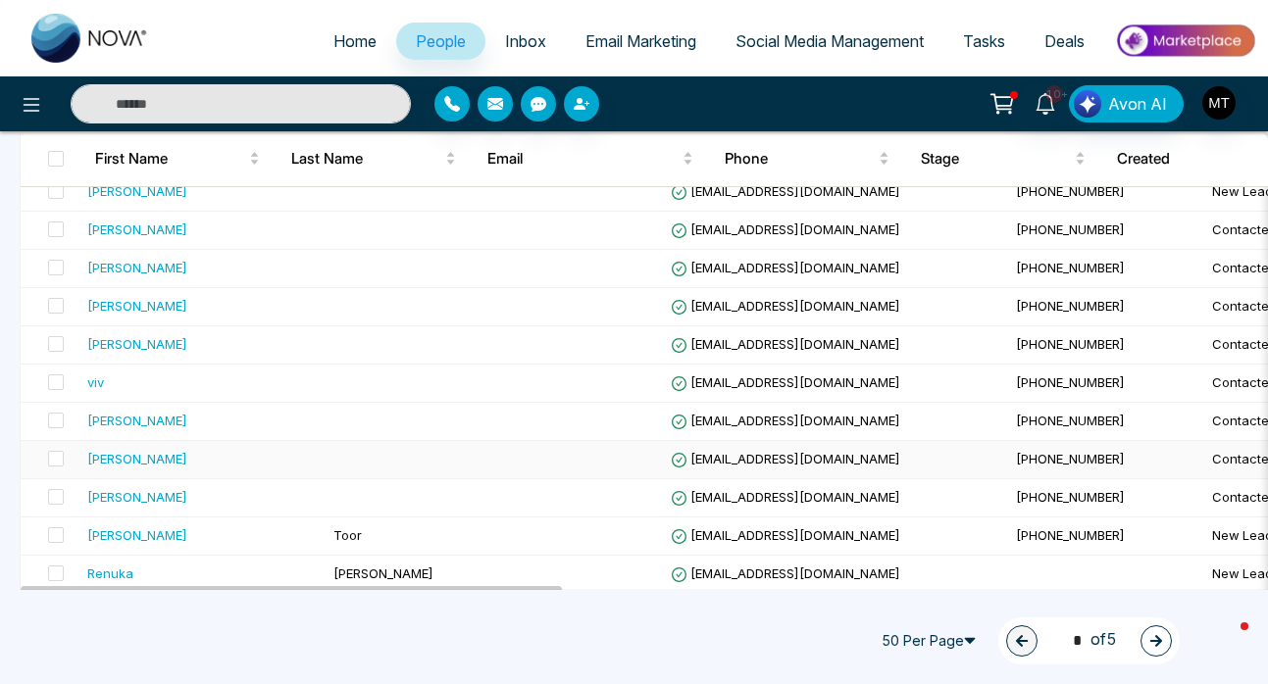
click at [208, 464] on div "Karen Culbert" at bounding box center [202, 459] width 230 height 20
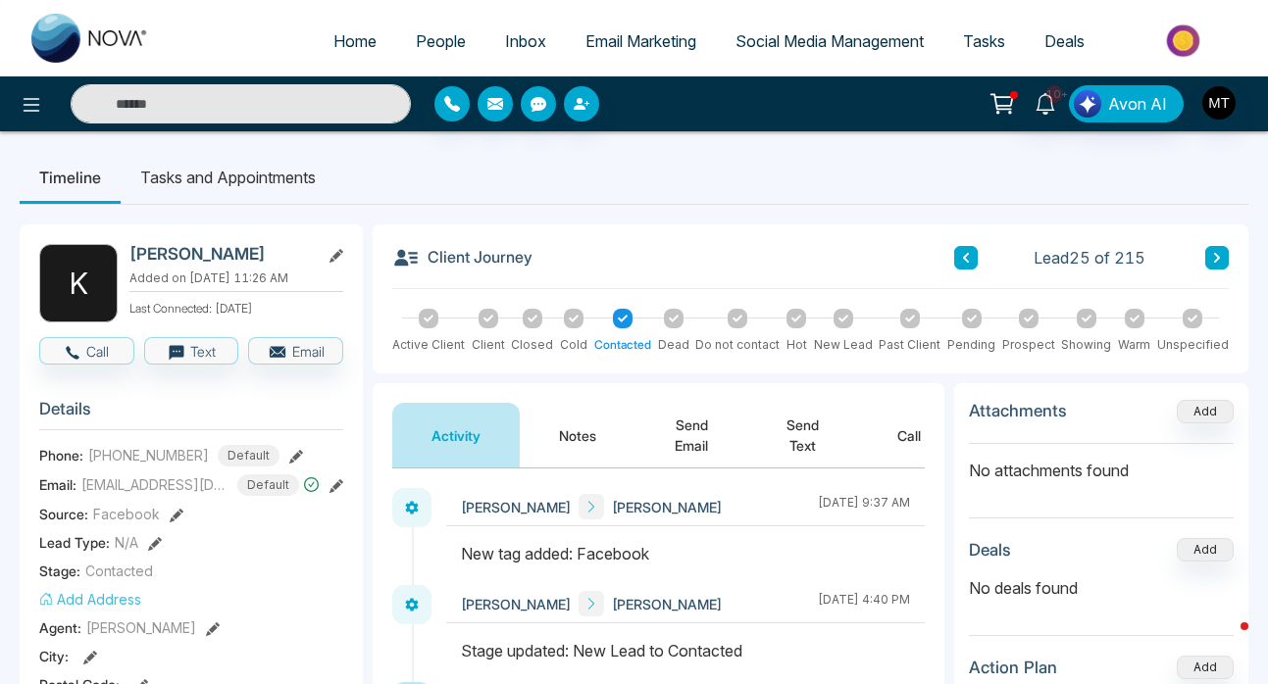
click at [976, 261] on button at bounding box center [966, 258] width 24 height 24
click at [968, 258] on icon at bounding box center [966, 258] width 10 height 12
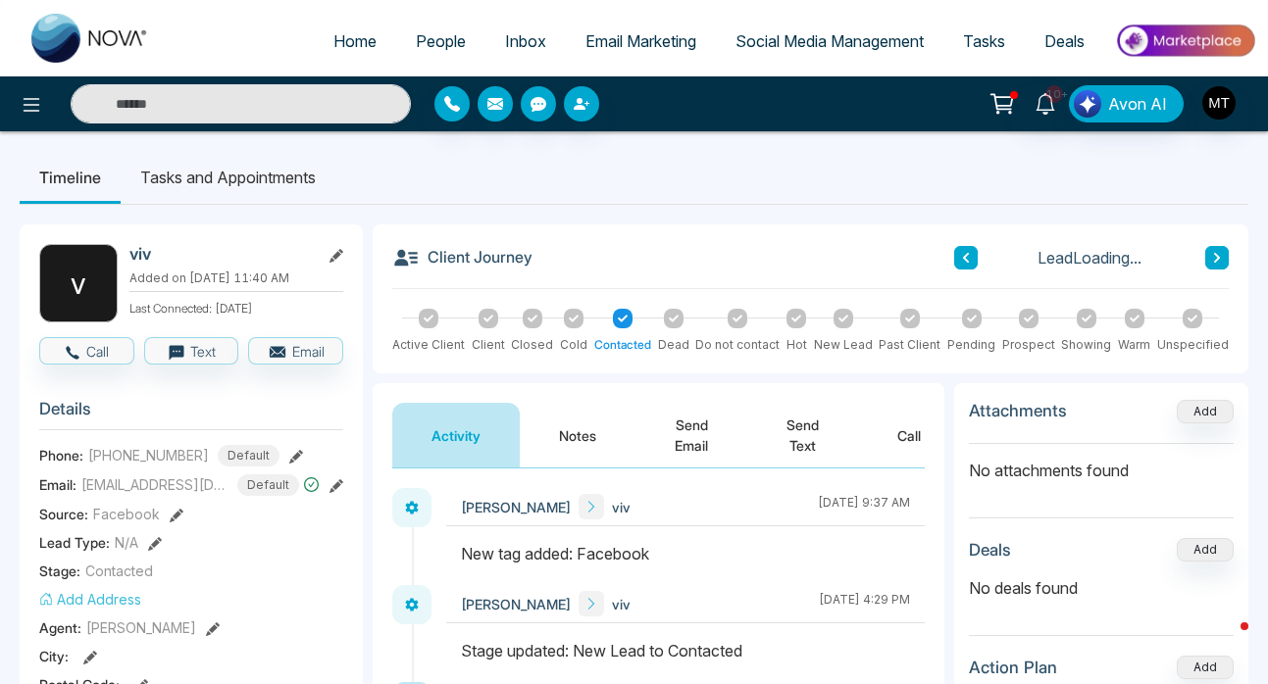
click at [968, 258] on icon at bounding box center [966, 258] width 10 height 12
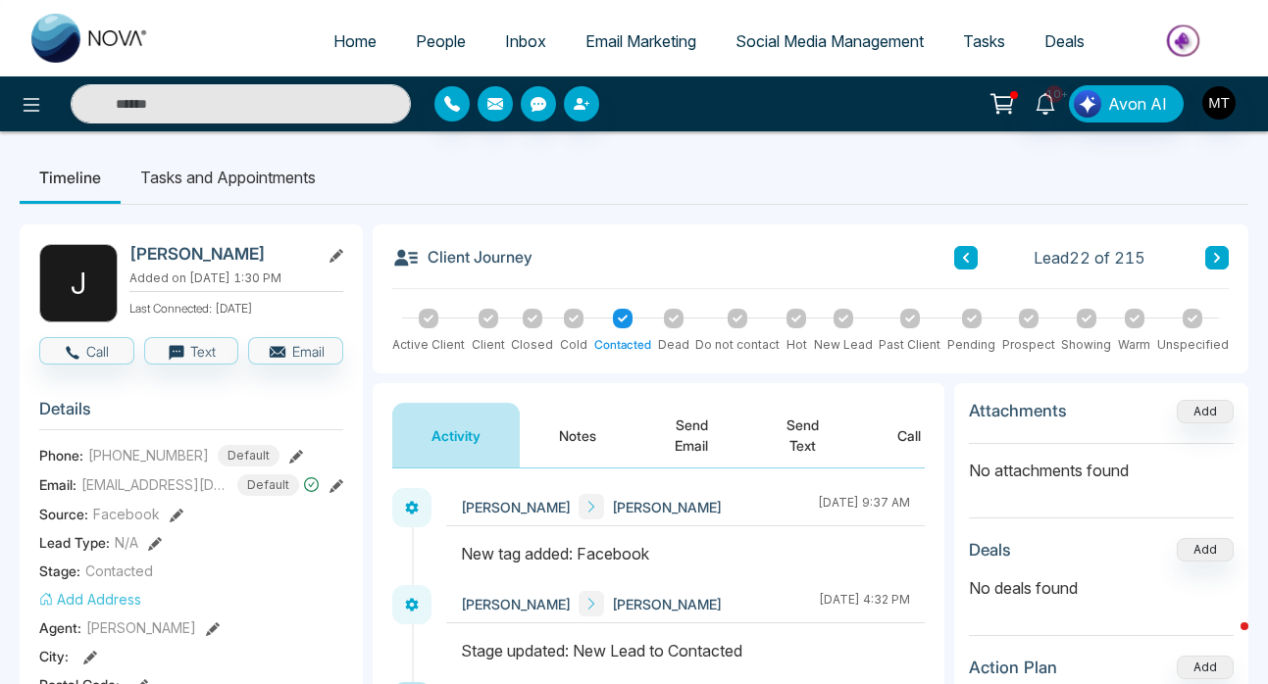
click at [968, 258] on icon at bounding box center [966, 258] width 10 height 12
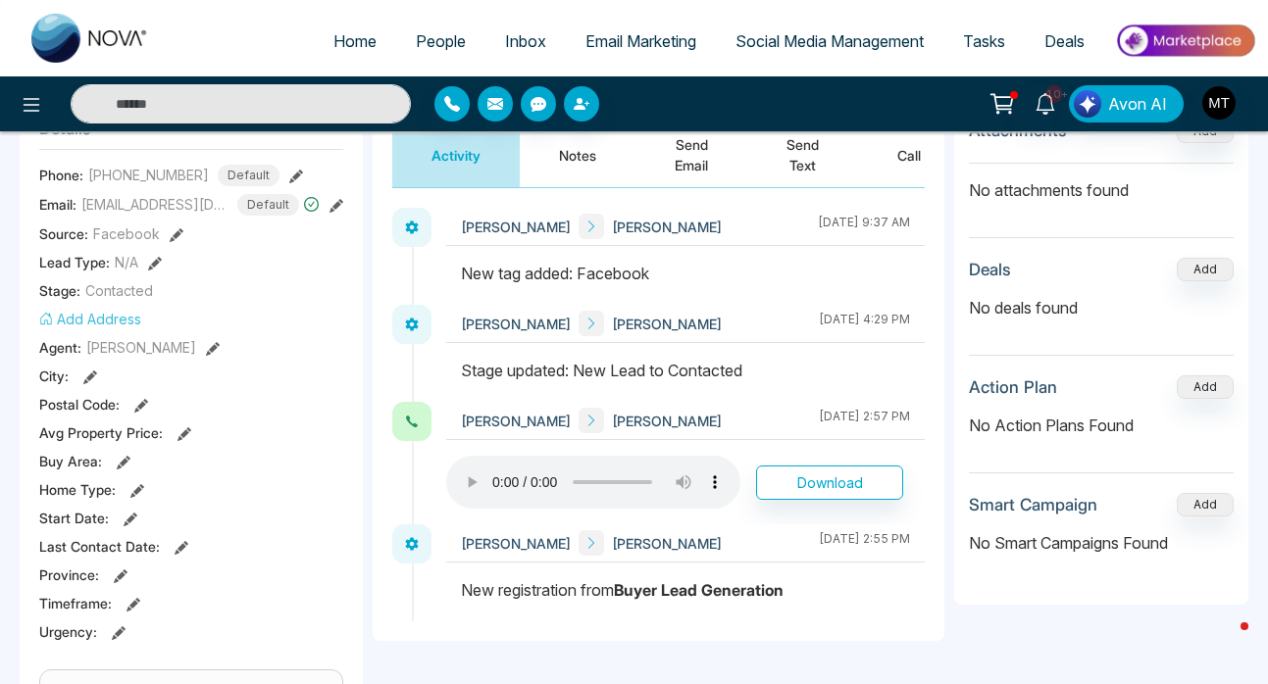
scroll to position [281, 0]
click at [425, 43] on span "People" at bounding box center [441, 41] width 50 height 20
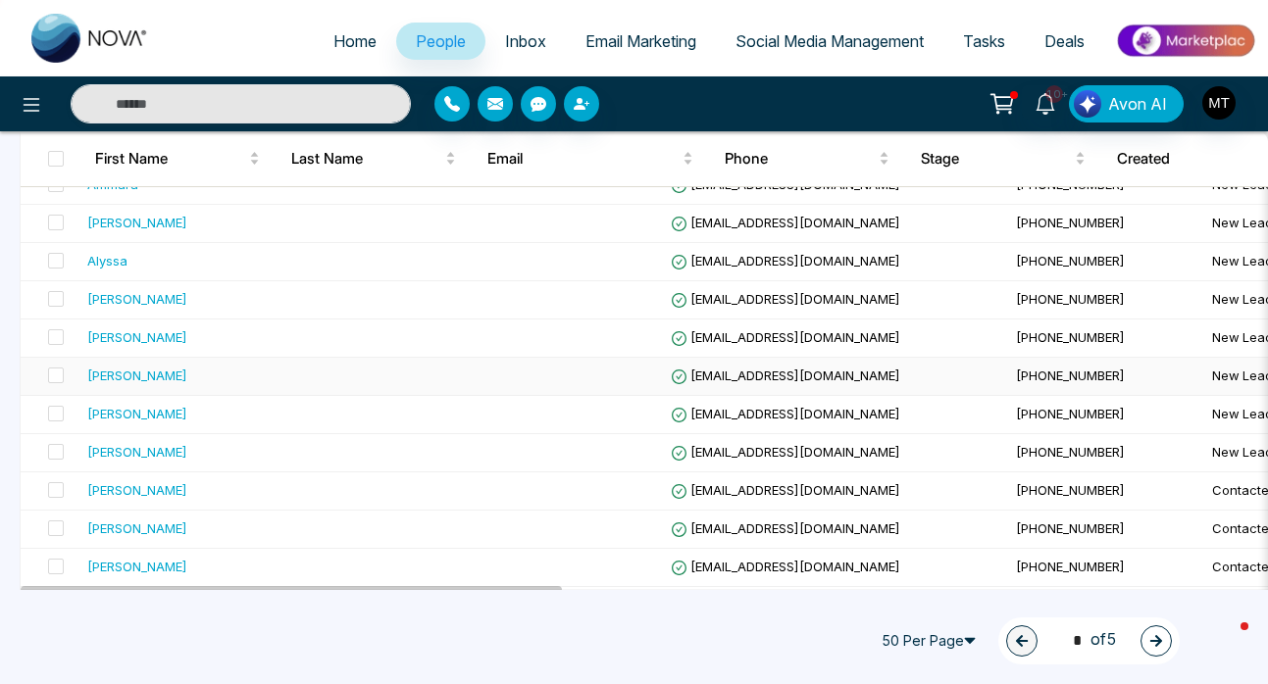
scroll to position [624, 0]
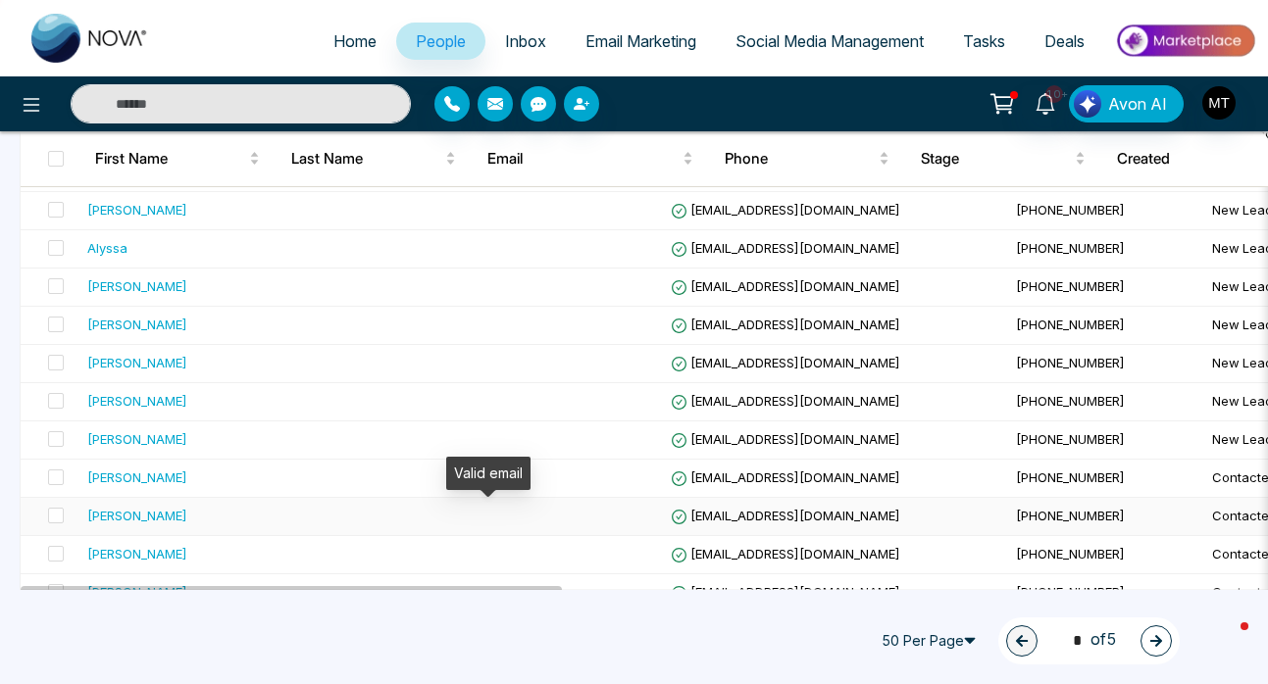
click at [671, 520] on icon at bounding box center [679, 517] width 17 height 17
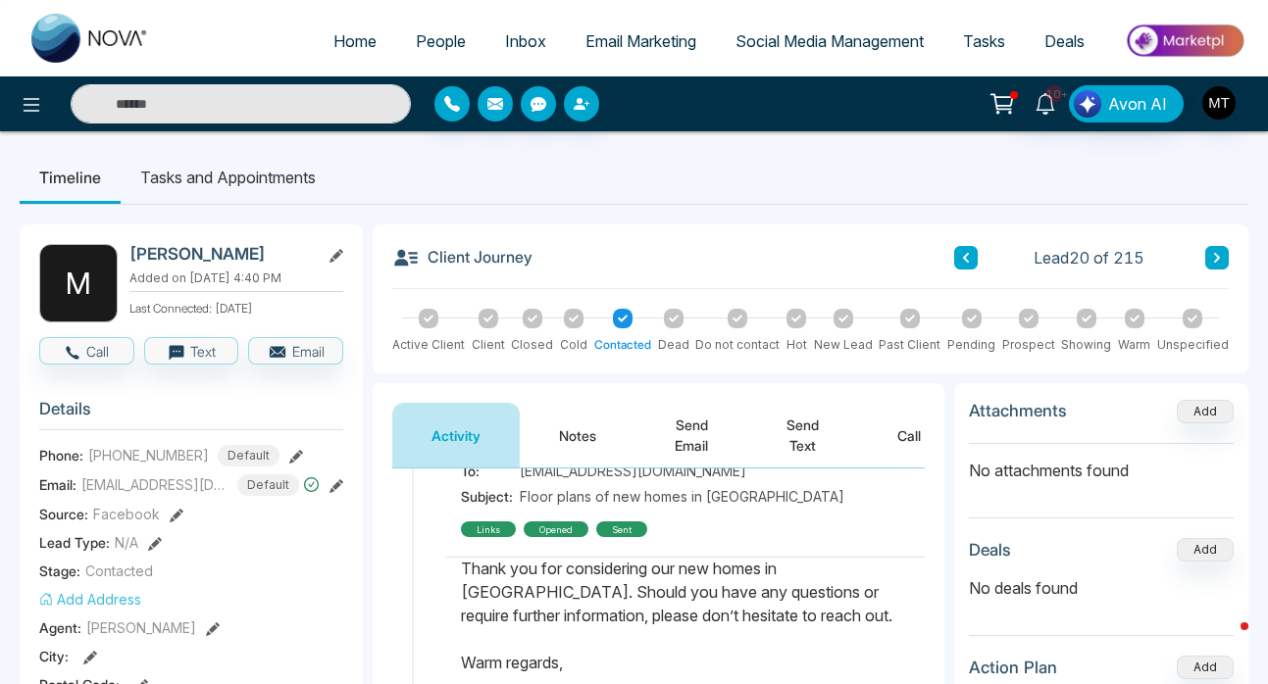
scroll to position [695, 0]
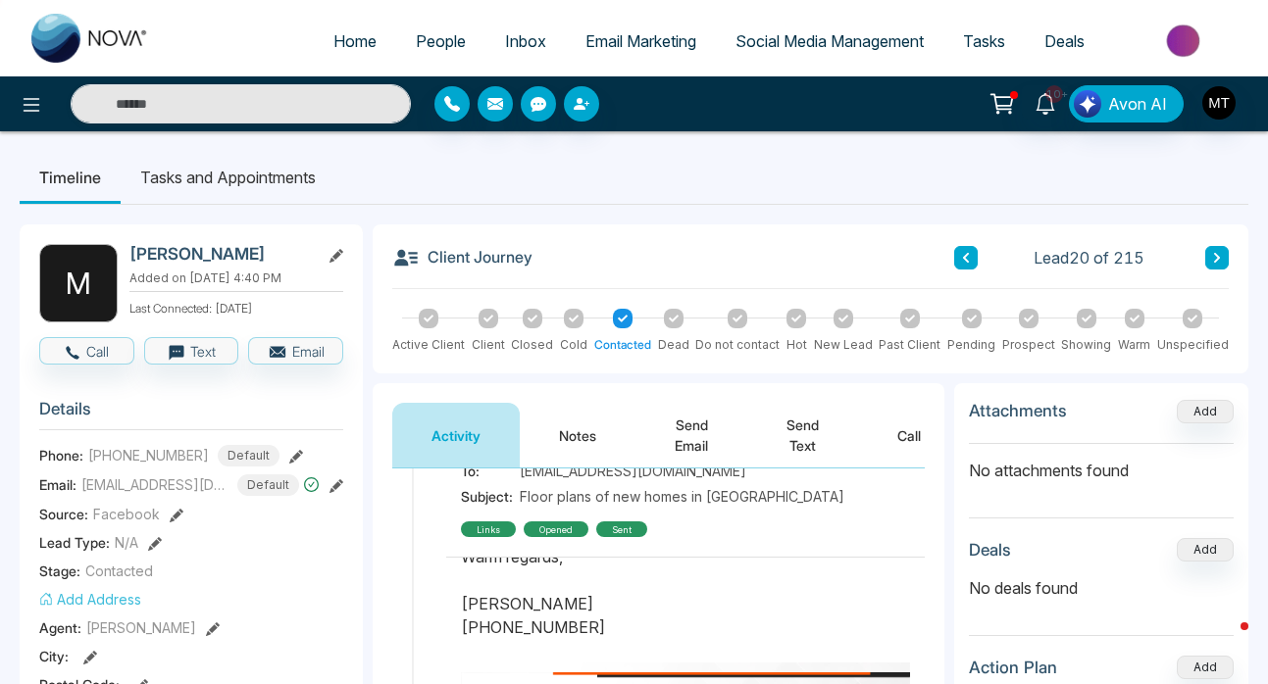
click at [582, 432] on button "Notes" at bounding box center [578, 435] width 116 height 65
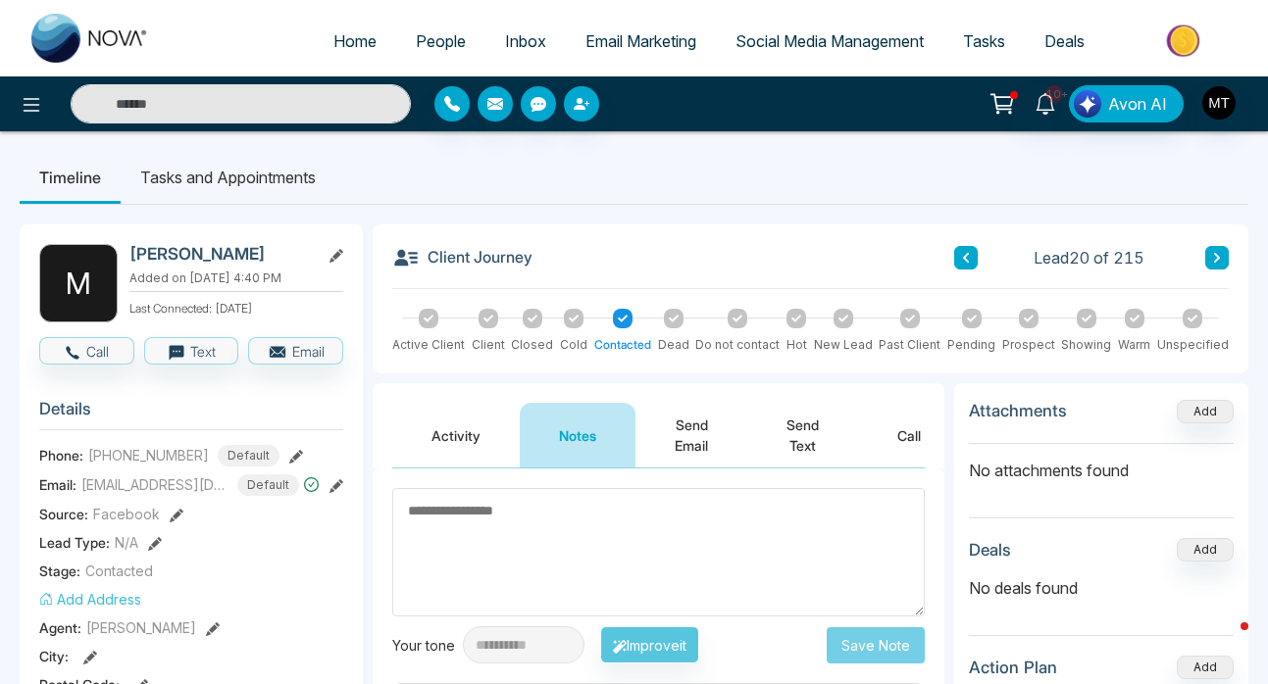
click at [333, 39] on span "Home" at bounding box center [354, 41] width 43 height 20
select select "*"
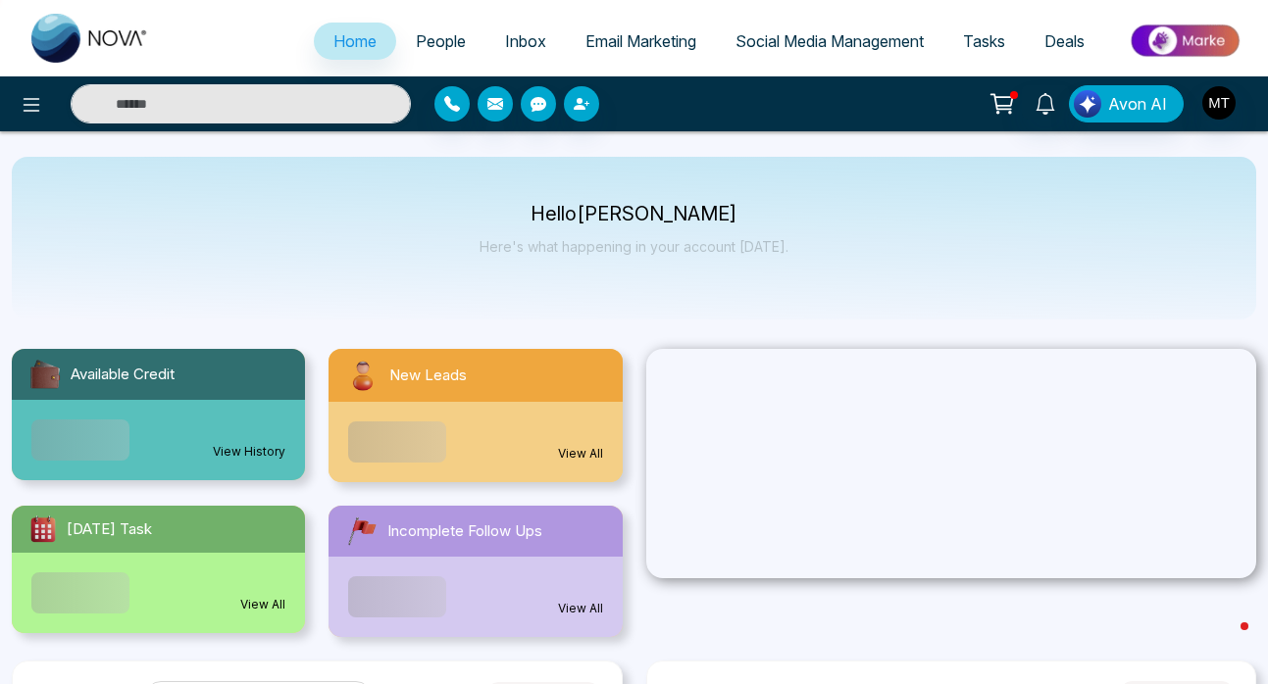
click at [434, 40] on span "People" at bounding box center [441, 41] width 50 height 20
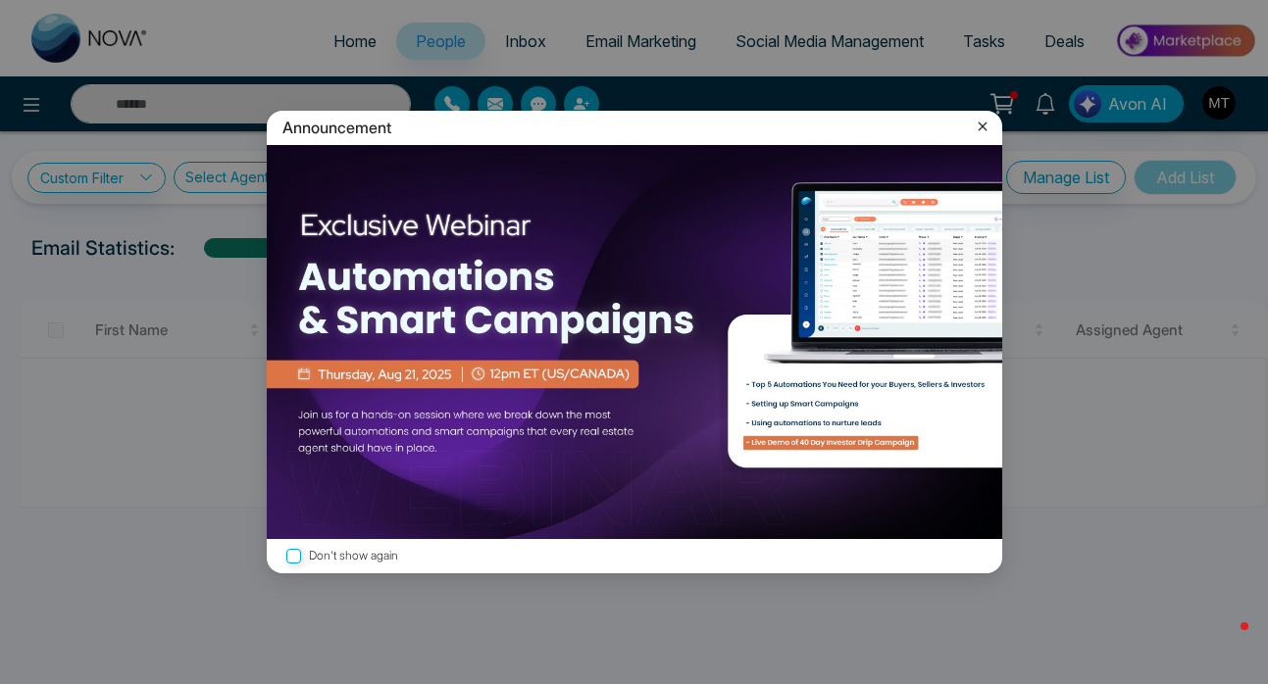
click at [980, 124] on icon at bounding box center [983, 127] width 20 height 20
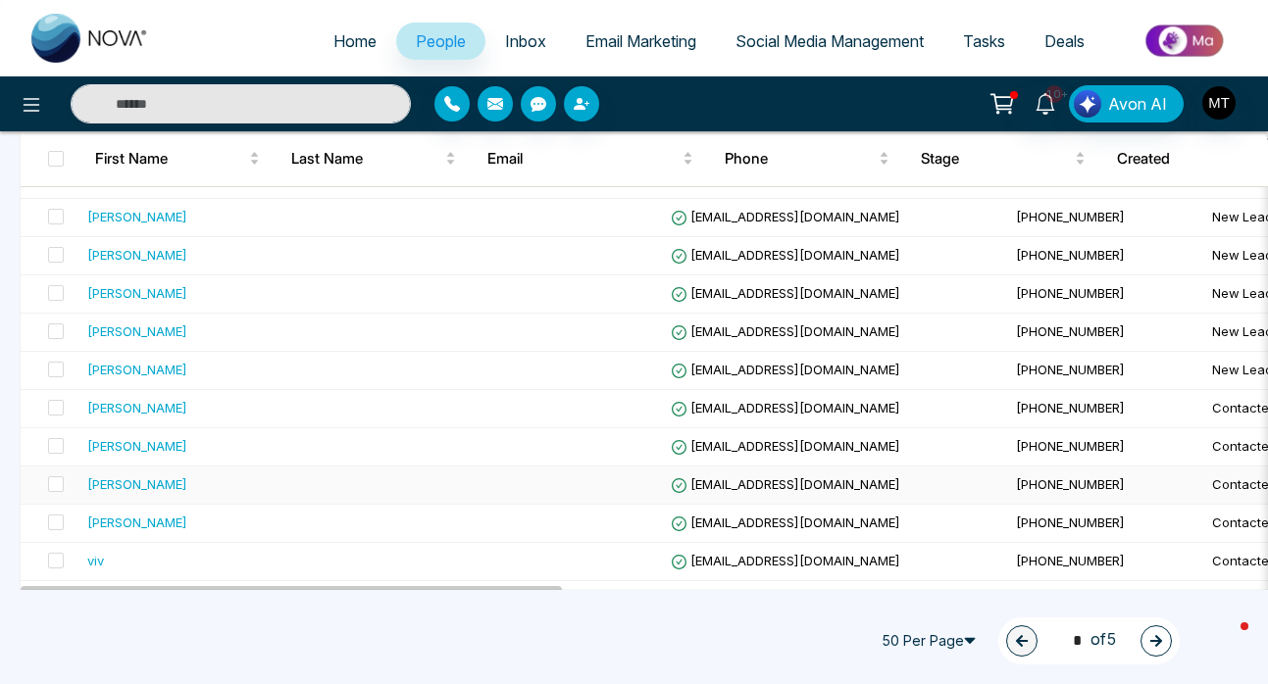
scroll to position [696, 0]
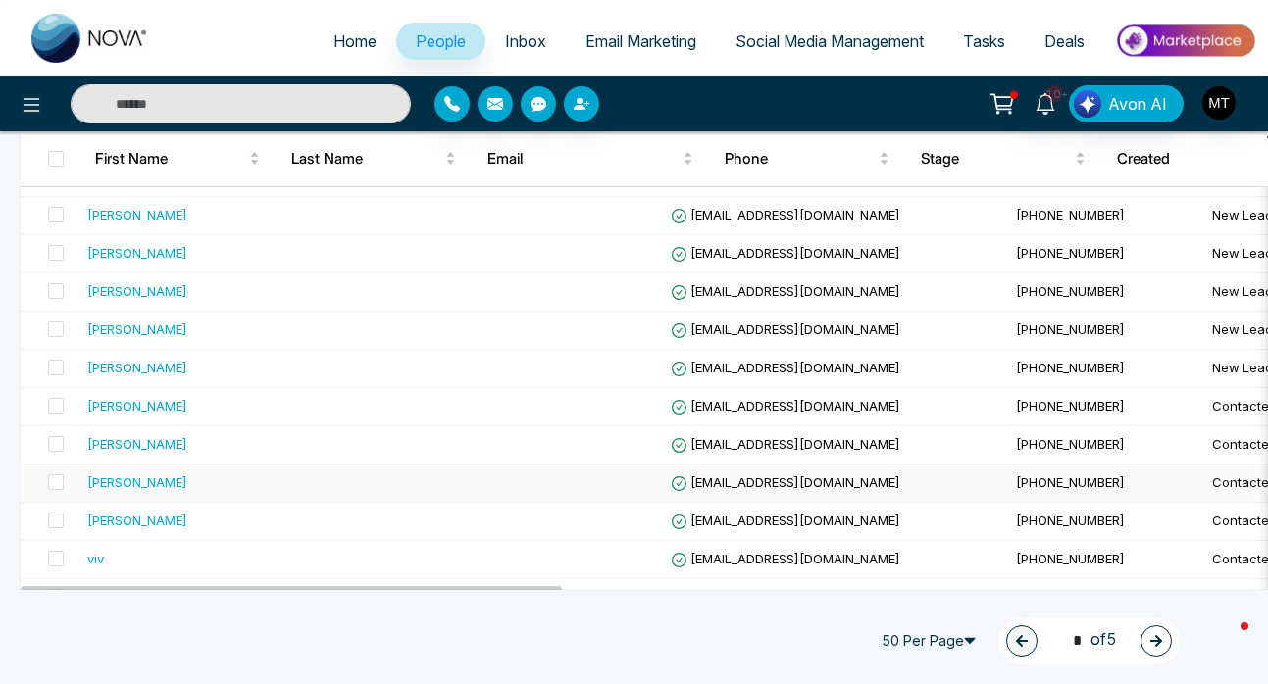
click at [204, 480] on div "Michelle" at bounding box center [202, 483] width 230 height 20
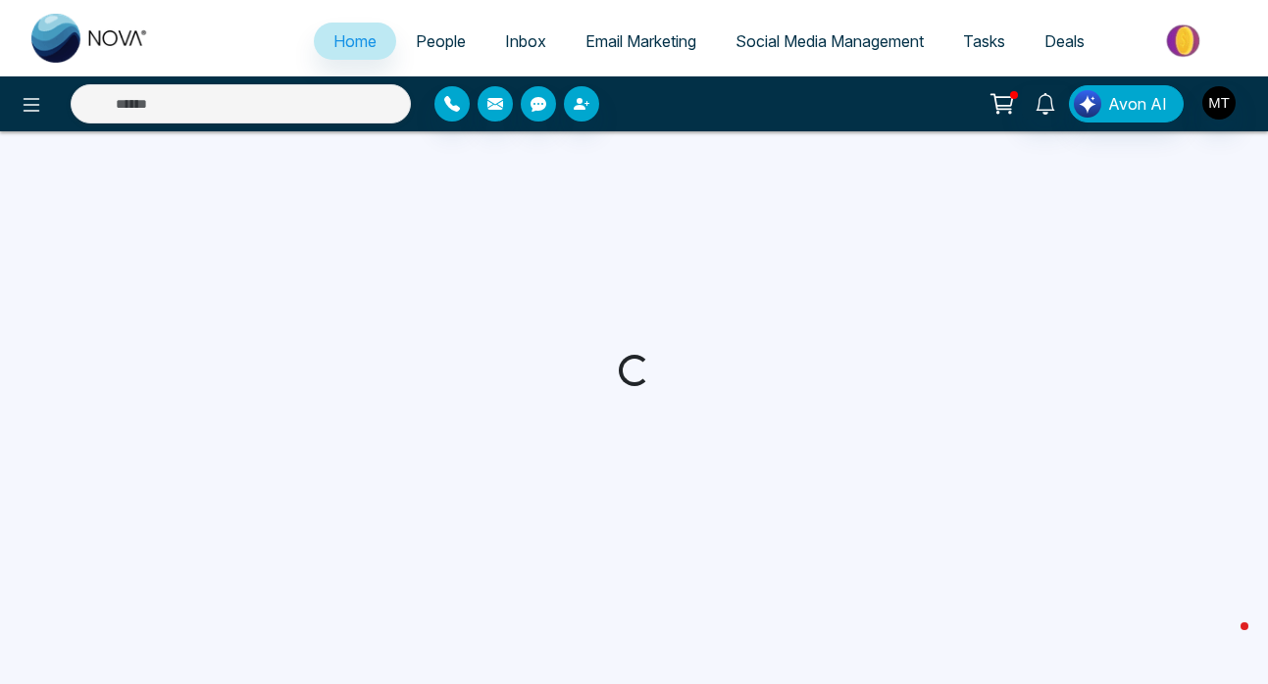
select select "*"
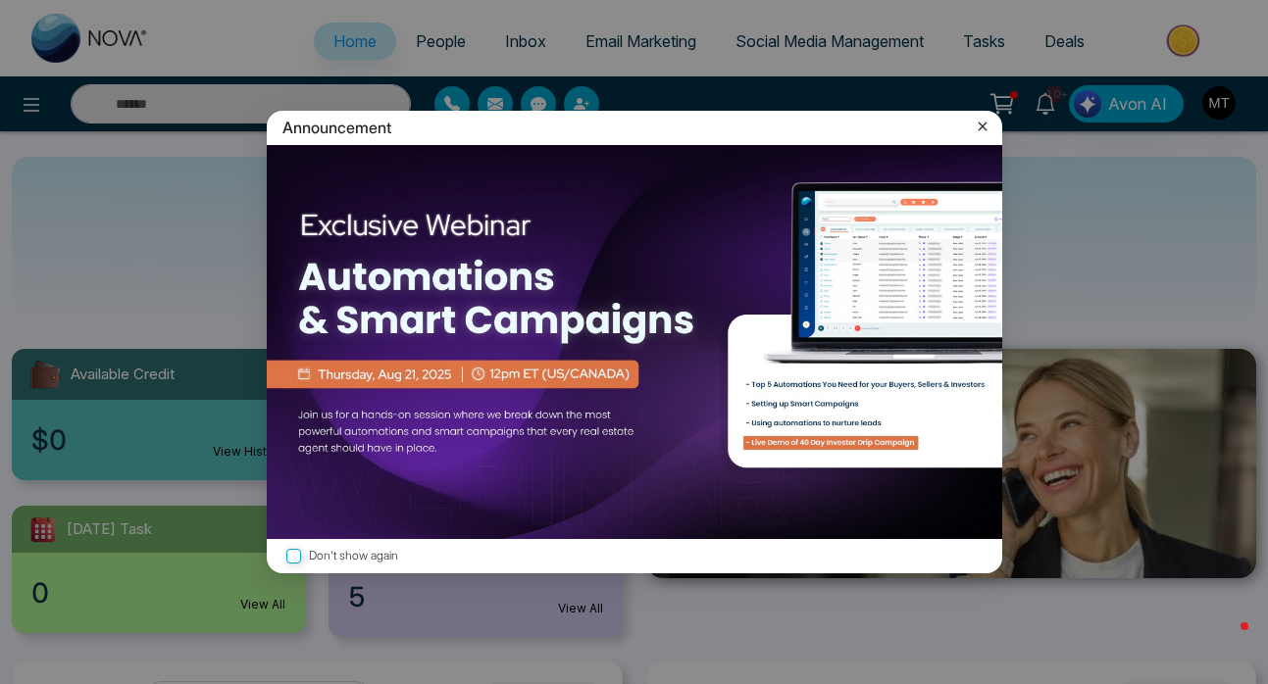
click at [982, 126] on icon at bounding box center [981, 127] width 9 height 9
